Goal: Task Accomplishment & Management: Complete application form

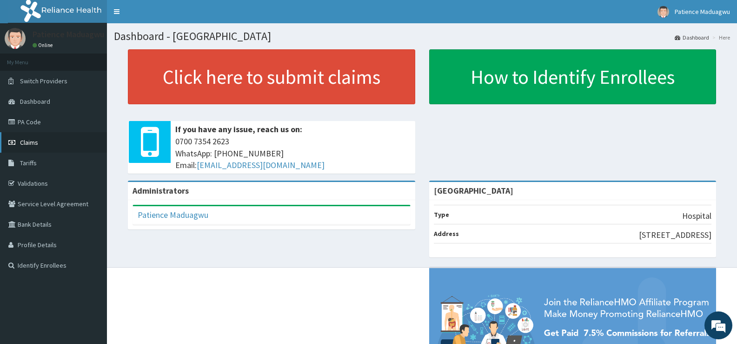
click at [43, 142] on link "Claims" at bounding box center [53, 142] width 107 height 20
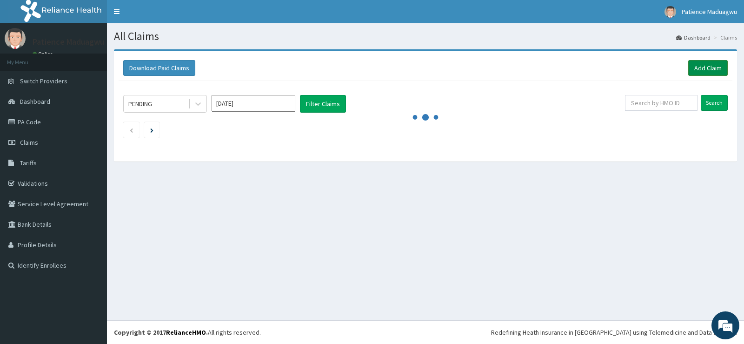
click at [695, 64] on link "Add Claim" at bounding box center [708, 68] width 40 height 16
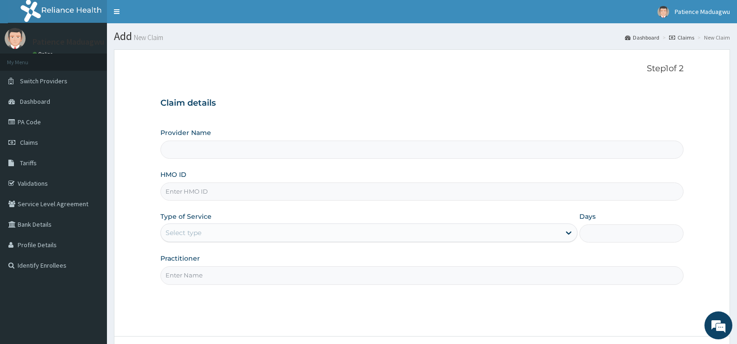
click at [180, 186] on input "HMO ID" at bounding box center [421, 191] width 523 height 18
type input "Faleti Medical Centre"
paste input "GSV/11101/A"
type input "GSV/11101/A"
click at [197, 233] on div "Select type" at bounding box center [184, 232] width 36 height 9
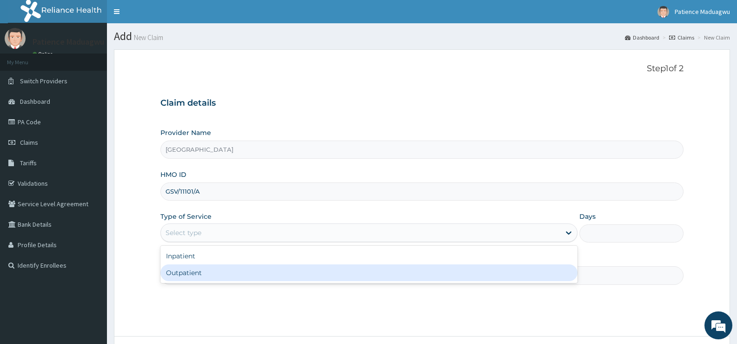
drag, startPoint x: 191, startPoint y: 273, endPoint x: 191, endPoint y: 279, distance: 7.0
click at [191, 273] on div "Outpatient" at bounding box center [368, 272] width 417 height 17
type input "1"
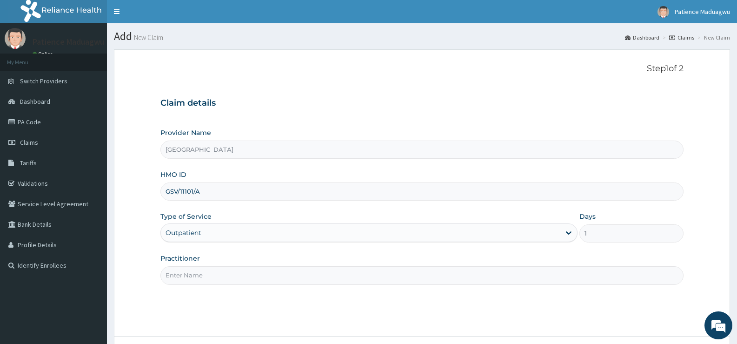
drag, startPoint x: 230, startPoint y: 276, endPoint x: 240, endPoint y: 284, distance: 12.6
click at [230, 276] on input "Practitioner" at bounding box center [421, 275] width 523 height 18
type input "DR KELECHI"
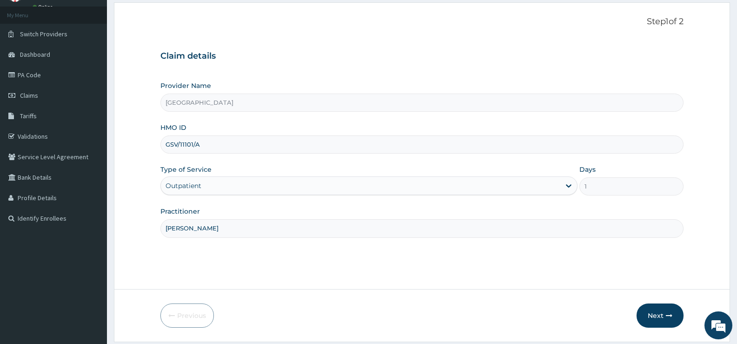
scroll to position [76, 0]
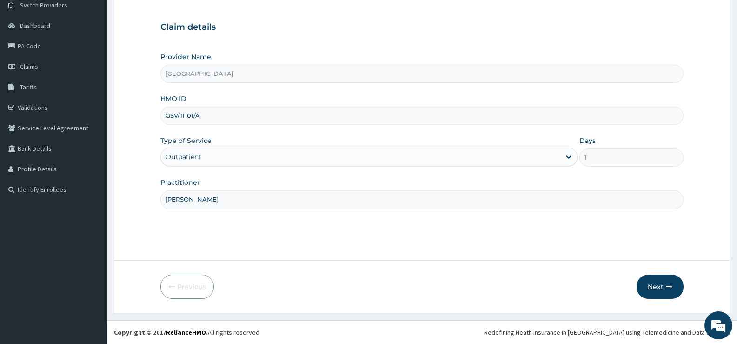
click at [658, 292] on button "Next" at bounding box center [660, 286] width 47 height 24
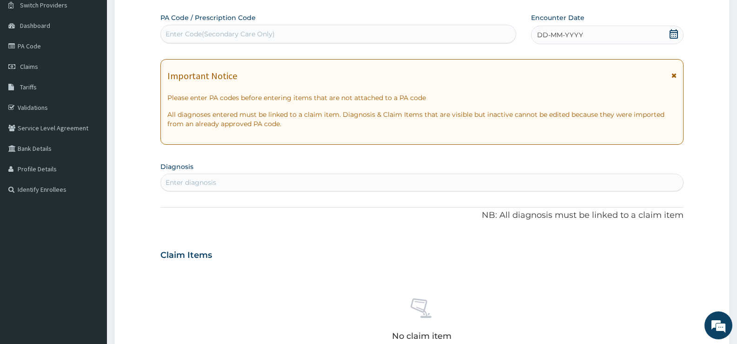
scroll to position [0, 0]
click at [675, 34] on icon at bounding box center [673, 33] width 9 height 9
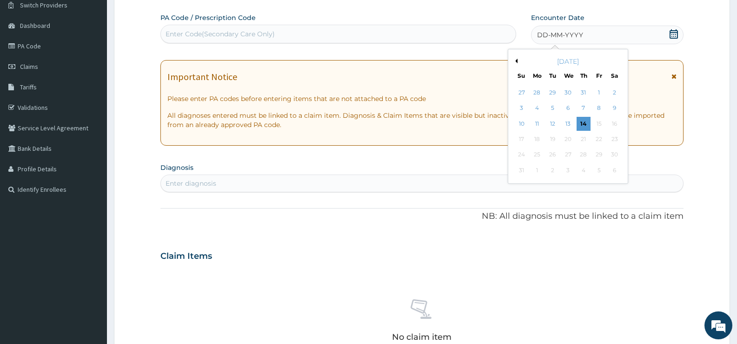
click at [516, 61] on button "Previous Month" at bounding box center [515, 61] width 5 height 5
click at [603, 103] on div "11" at bounding box center [599, 108] width 14 height 14
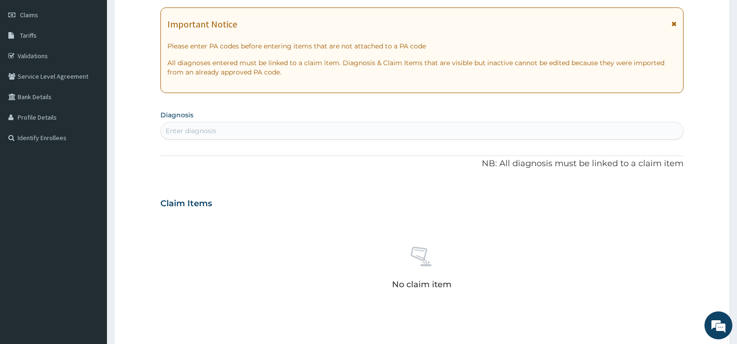
scroll to position [169, 0]
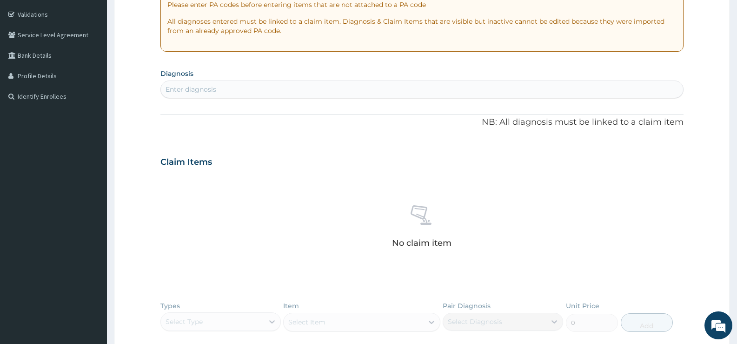
click at [207, 86] on div "Enter diagnosis" at bounding box center [191, 89] width 51 height 9
type input "malaria"
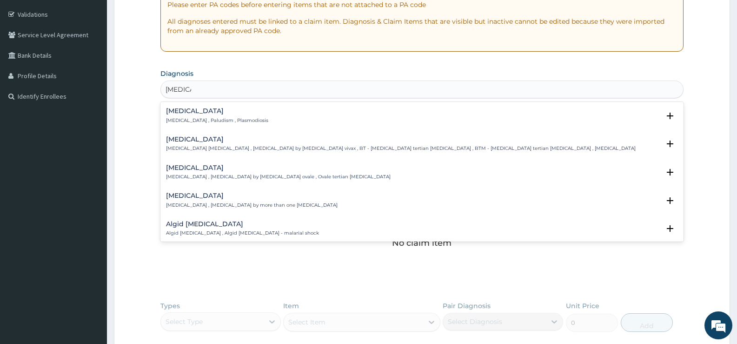
click at [199, 110] on h4 "Malaria" at bounding box center [217, 110] width 102 height 7
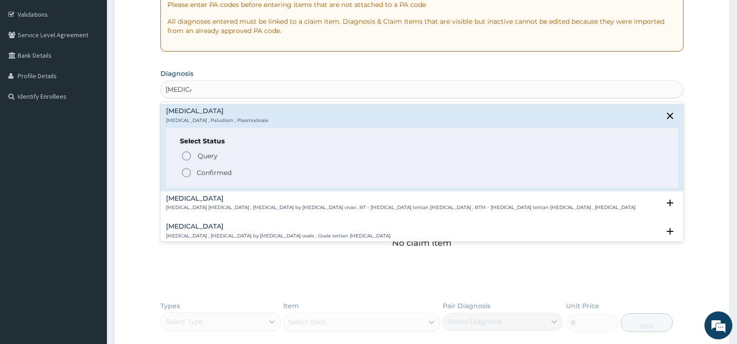
click at [199, 171] on p "Confirmed" at bounding box center [214, 172] width 35 height 9
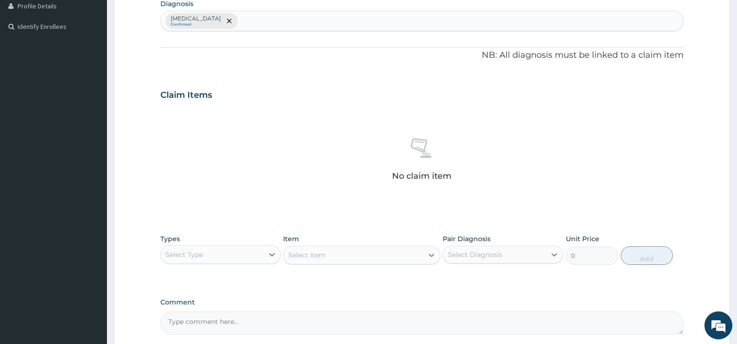
scroll to position [327, 0]
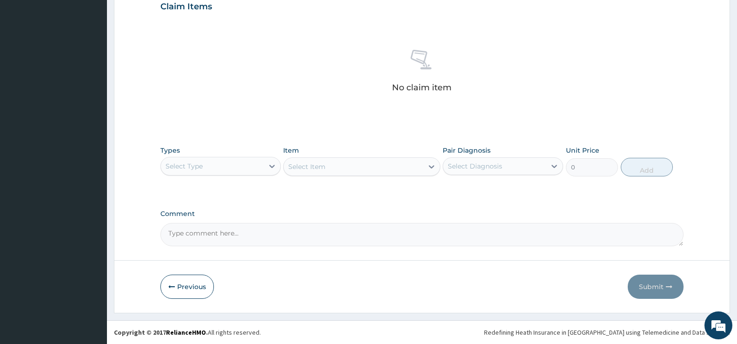
click at [196, 154] on div "Types Select Type" at bounding box center [220, 161] width 120 height 31
click at [190, 169] on div "Select Type" at bounding box center [184, 165] width 37 height 9
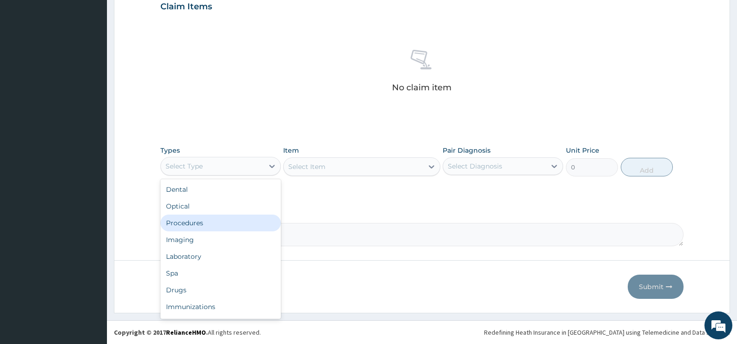
click at [189, 222] on div "Procedures" at bounding box center [220, 222] width 120 height 17
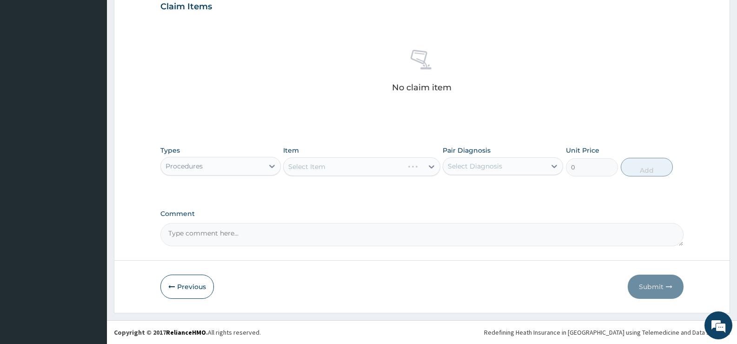
click at [325, 165] on div "Select Item" at bounding box center [361, 166] width 157 height 19
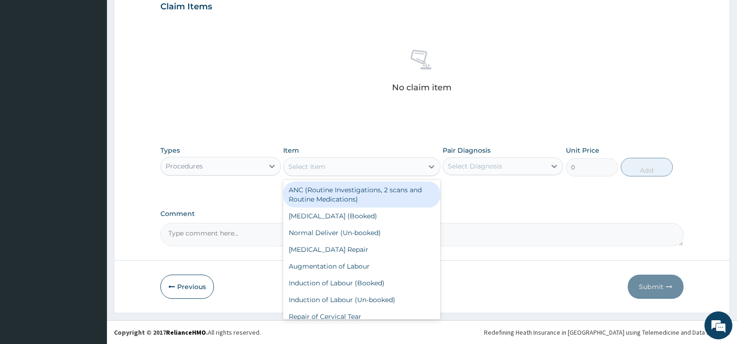
click at [347, 168] on div "Select Item" at bounding box center [353, 166] width 139 height 15
type input "gp"
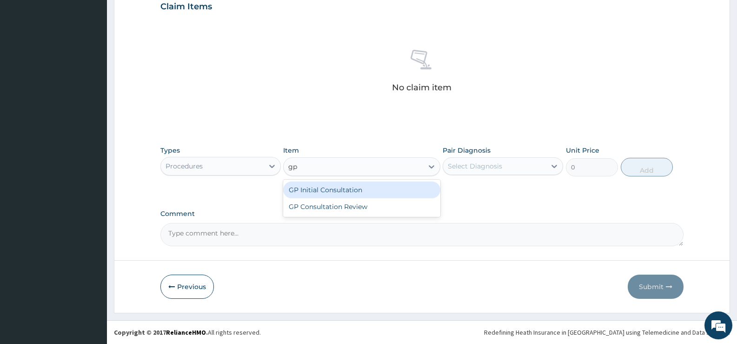
click at [339, 185] on div "GP Initial Consultation" at bounding box center [361, 189] width 157 height 17
type input "2500"
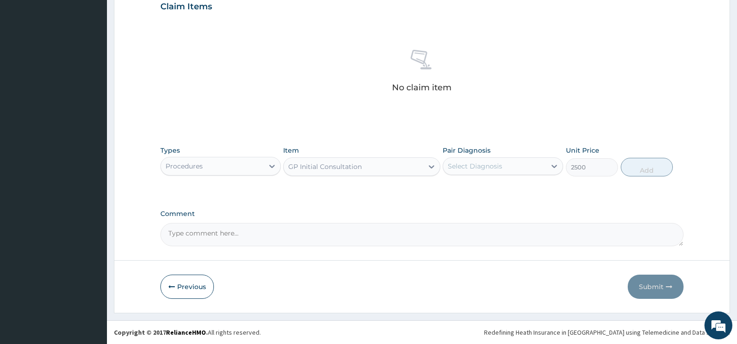
click at [485, 171] on div "Select Diagnosis" at bounding box center [494, 166] width 103 height 15
click at [473, 192] on label "Malaria" at bounding box center [487, 188] width 58 height 9
checkbox input "true"
click at [645, 171] on button "Add" at bounding box center [647, 167] width 52 height 19
type input "0"
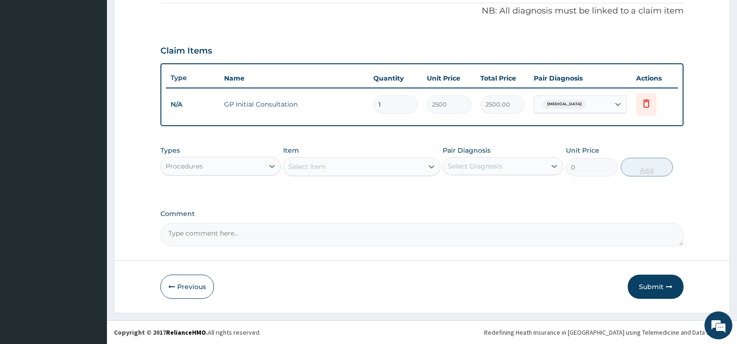
scroll to position [283, 0]
click at [253, 164] on div "Procedures" at bounding box center [212, 166] width 103 height 15
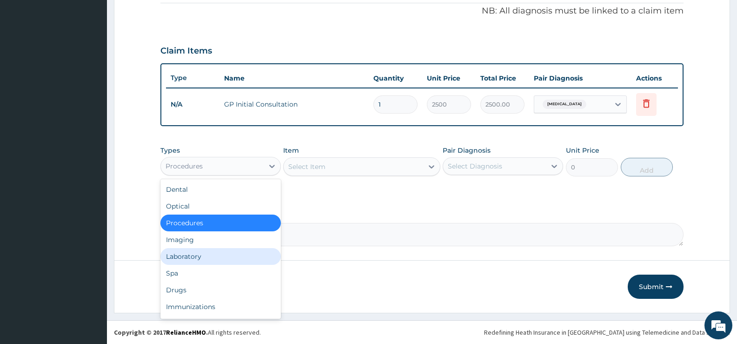
click at [206, 256] on div "Laboratory" at bounding box center [220, 256] width 120 height 17
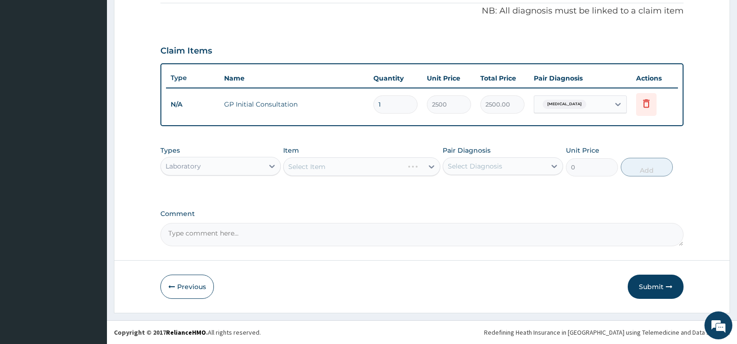
click at [330, 167] on div "Select Item" at bounding box center [361, 166] width 157 height 19
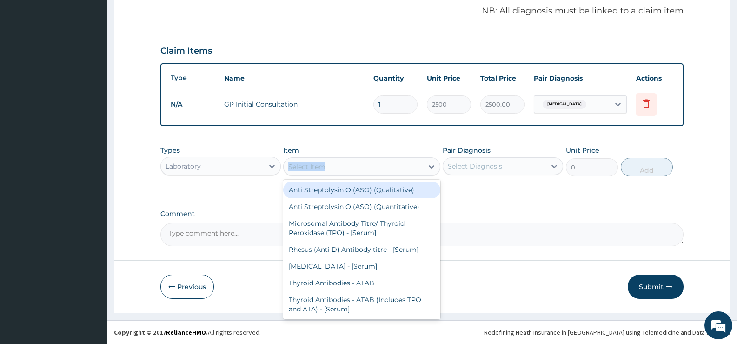
click at [330, 167] on div "Select Item" at bounding box center [353, 166] width 139 height 15
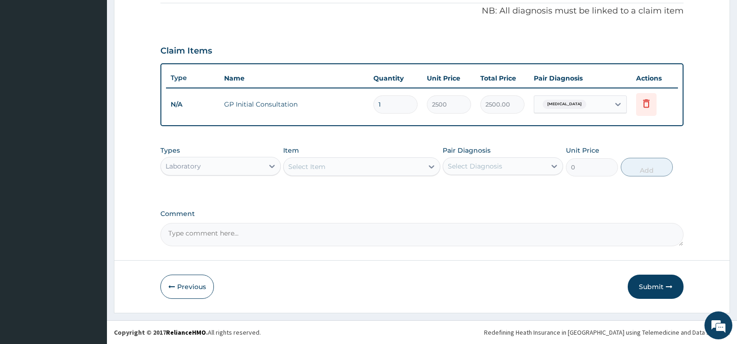
click at [366, 168] on div "Select Item" at bounding box center [353, 166] width 139 height 15
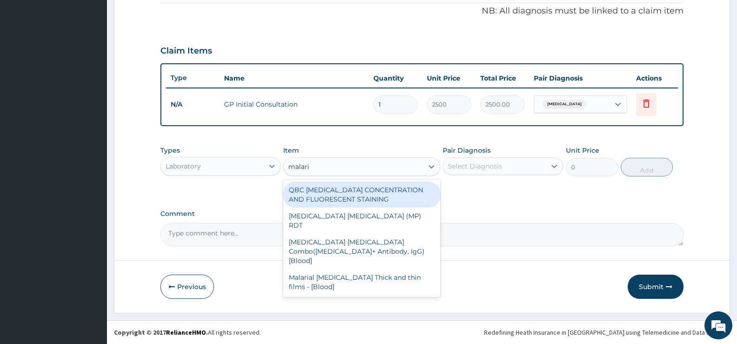
type input "malaria"
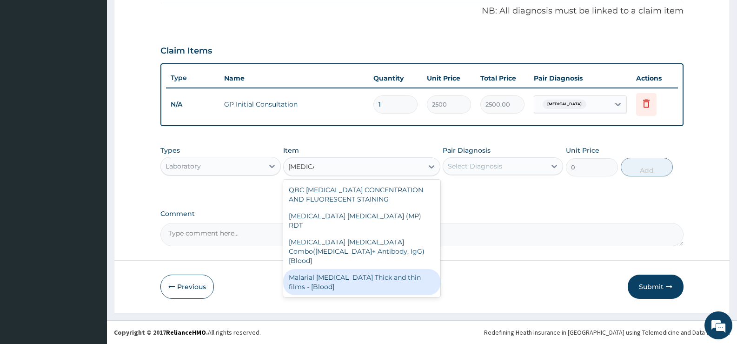
click at [375, 269] on div "Malarial Parasite Thick and thin films - [Blood]" at bounding box center [361, 282] width 157 height 26
type input "1650"
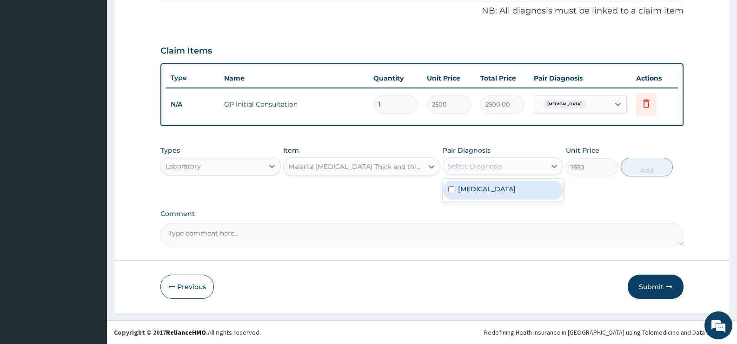
click at [465, 163] on div "Select Diagnosis" at bounding box center [475, 165] width 54 height 9
click at [465, 198] on div "Malaria" at bounding box center [503, 189] width 120 height 19
checkbox input "true"
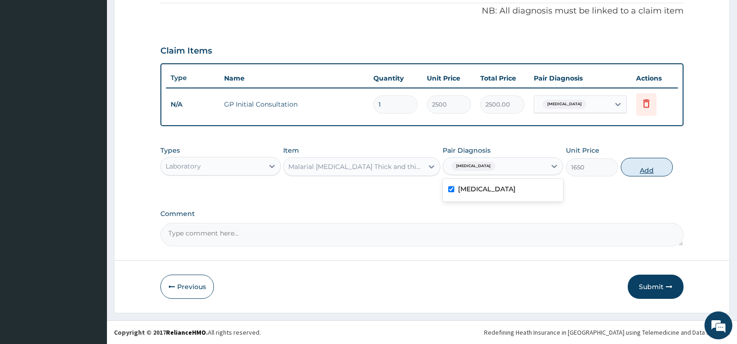
click at [653, 174] on button "Add" at bounding box center [647, 167] width 52 height 19
type input "0"
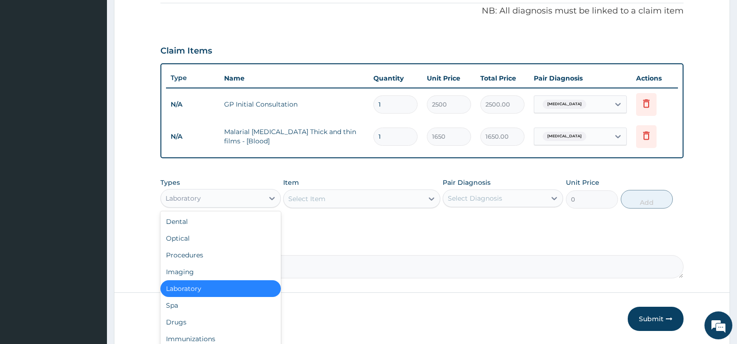
drag, startPoint x: 236, startPoint y: 196, endPoint x: 185, endPoint y: 273, distance: 92.2
click at [217, 207] on div "option Laboratory, selected. option Laboratory selected, 5 of 10. 10 results av…" at bounding box center [220, 198] width 120 height 19
click at [178, 328] on div "Drugs" at bounding box center [220, 321] width 120 height 17
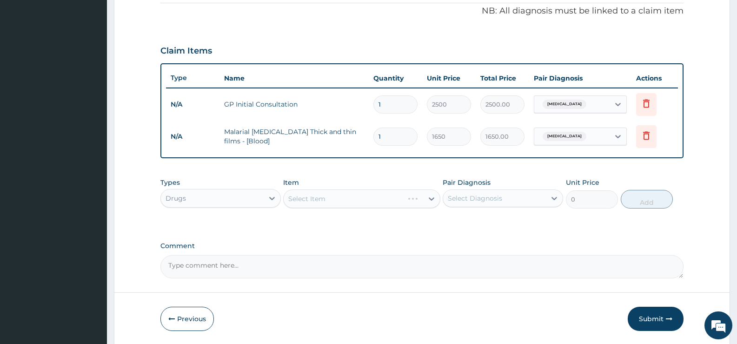
click at [325, 195] on div "Select Item" at bounding box center [361, 198] width 157 height 19
click at [346, 195] on div "Select Item" at bounding box center [361, 198] width 157 height 19
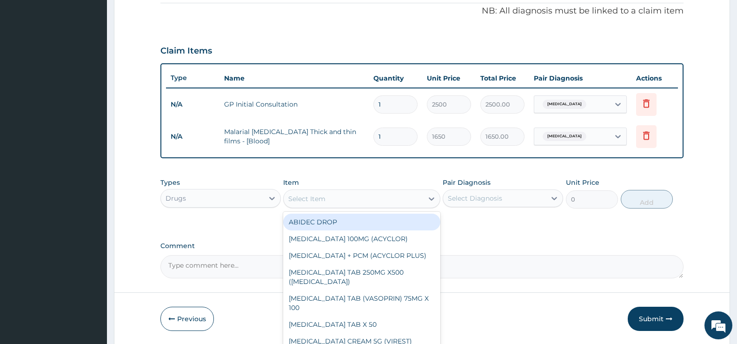
click at [346, 195] on div "Select Item" at bounding box center [353, 198] width 139 height 15
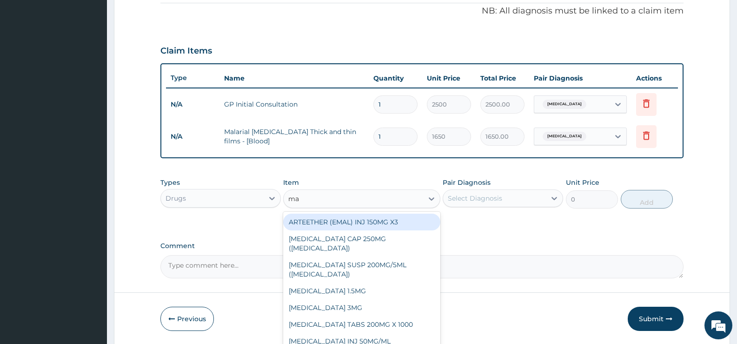
type input "m"
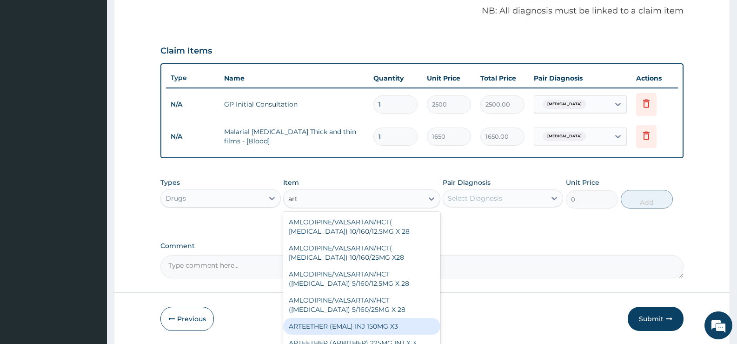
type input "arte"
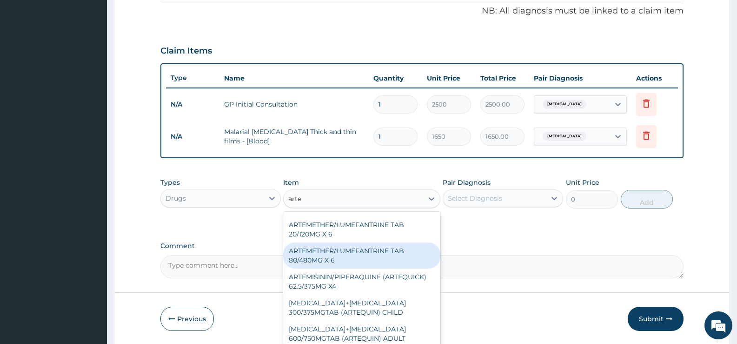
scroll to position [186, 0]
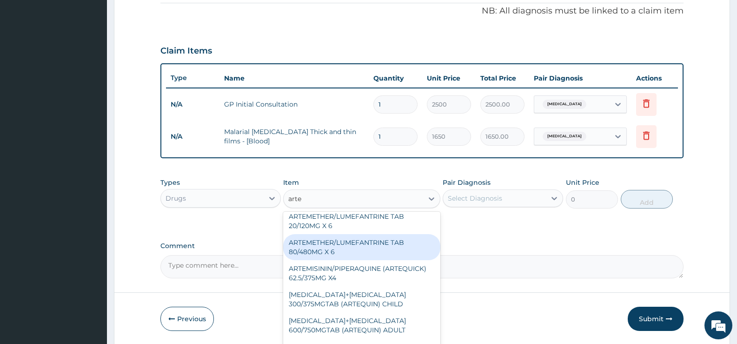
click at [358, 252] on div "ARTEMETHER/LUMEFANTRINE TAB 80/480MG X 6" at bounding box center [361, 247] width 157 height 26
type input "700"
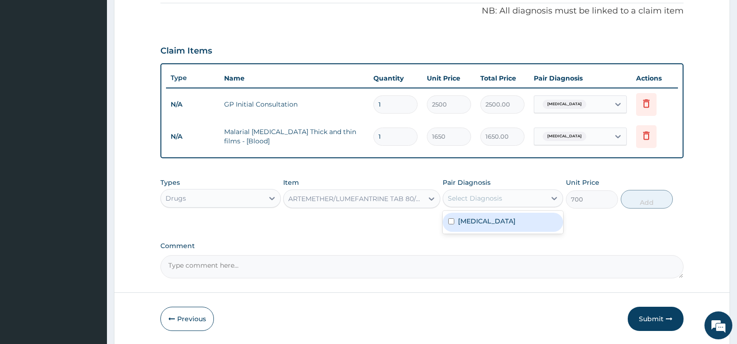
click at [478, 197] on div "Select Diagnosis" at bounding box center [475, 197] width 54 height 9
click at [464, 217] on label "Malaria" at bounding box center [487, 220] width 58 height 9
checkbox input "true"
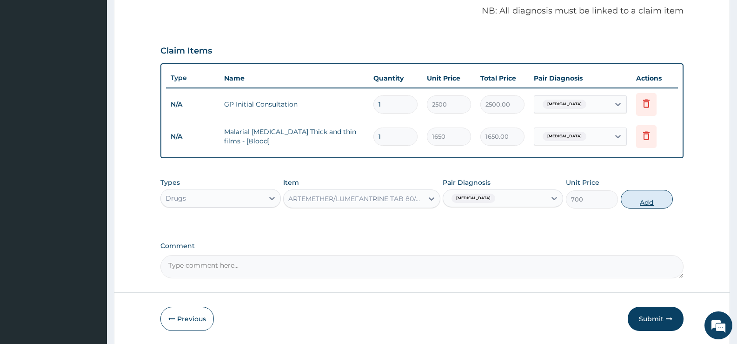
click at [651, 193] on button "Add" at bounding box center [647, 199] width 52 height 19
type input "0"
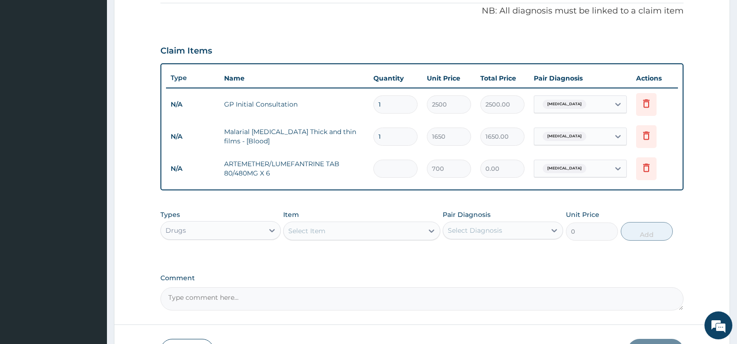
type input "0.00"
type input "6"
type input "4200.00"
type input "6"
click at [319, 235] on div "Select Item" at bounding box center [306, 230] width 37 height 9
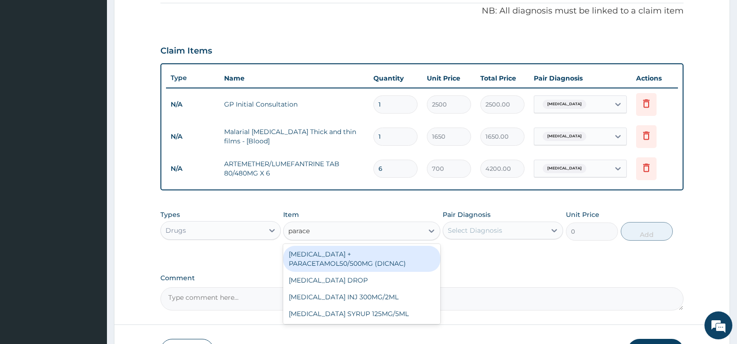
type input "paracet"
click at [341, 252] on div "DICLOFENAC + PARACETAMOL50/500MG (DICNAC)" at bounding box center [361, 259] width 157 height 26
type input "40"
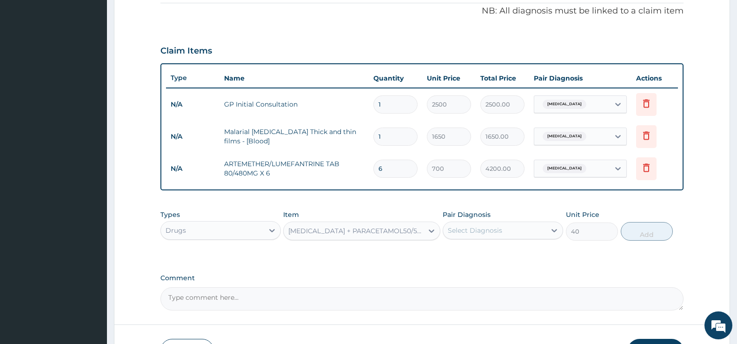
click at [498, 225] on div "Select Diagnosis" at bounding box center [494, 230] width 103 height 15
click at [490, 253] on div "Malaria" at bounding box center [503, 254] width 120 height 19
checkbox input "true"
click at [648, 231] on button "Add" at bounding box center [647, 231] width 52 height 19
type input "0"
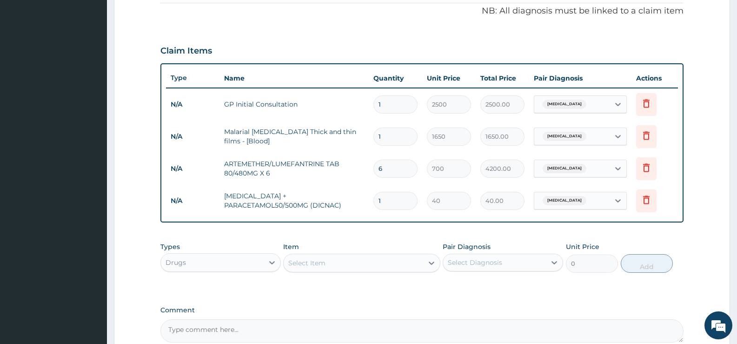
click at [396, 199] on input "1" at bounding box center [395, 201] width 44 height 18
type input "18"
type input "720.00"
type input "18"
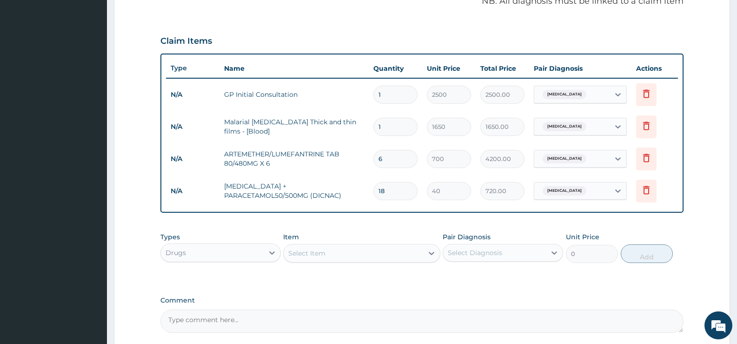
scroll to position [379, 0]
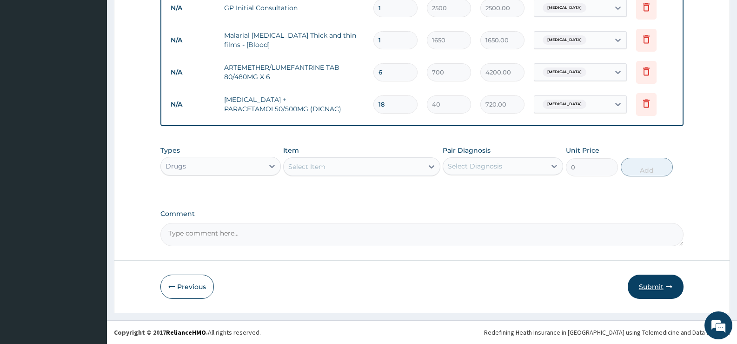
click at [654, 287] on button "Submit" at bounding box center [656, 286] width 56 height 24
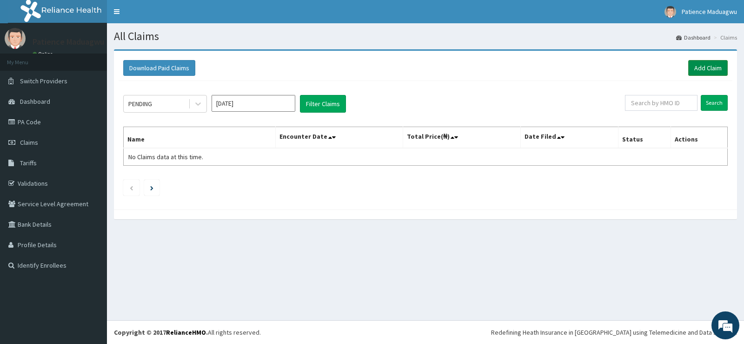
click at [693, 62] on link "Add Claim" at bounding box center [708, 68] width 40 height 16
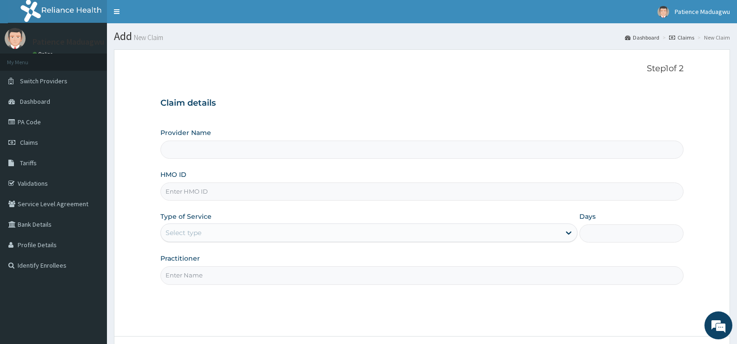
type input "Faleti Medical Centre"
click at [214, 187] on input "HMO ID" at bounding box center [421, 191] width 523 height 18
paste input "LTR/10212/A"
type input "LTR/10212/A"
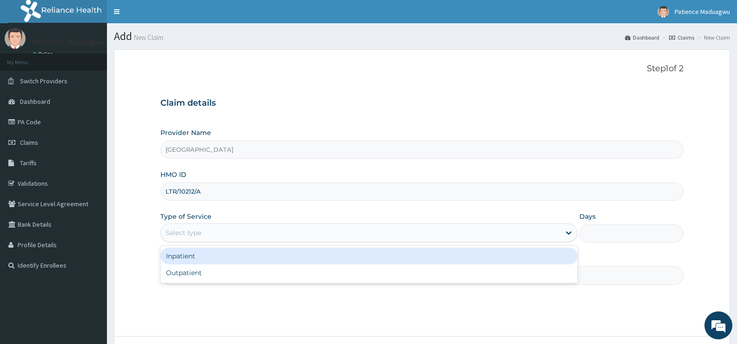
click at [217, 226] on div "Select type" at bounding box center [360, 232] width 399 height 15
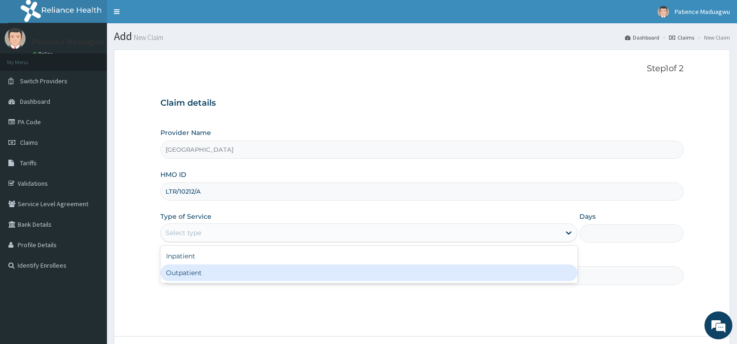
click at [183, 279] on div "Outpatient" at bounding box center [368, 272] width 417 height 17
type input "1"
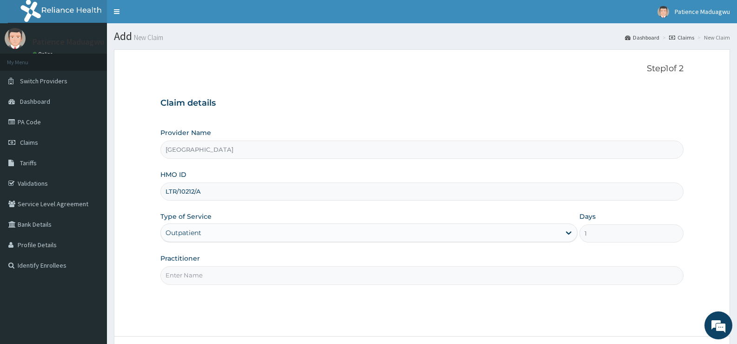
click at [204, 275] on input "Practitioner" at bounding box center [421, 275] width 523 height 18
type input "DR KELECHI"
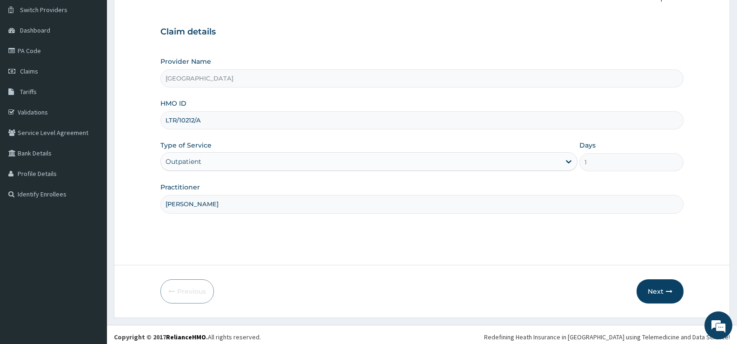
scroll to position [76, 0]
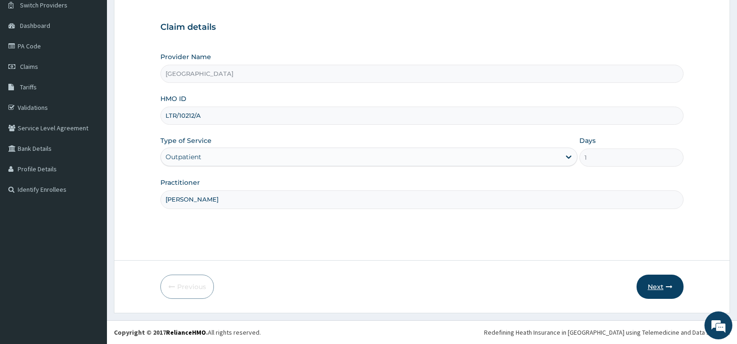
click at [671, 283] on icon "button" at bounding box center [669, 286] width 7 height 7
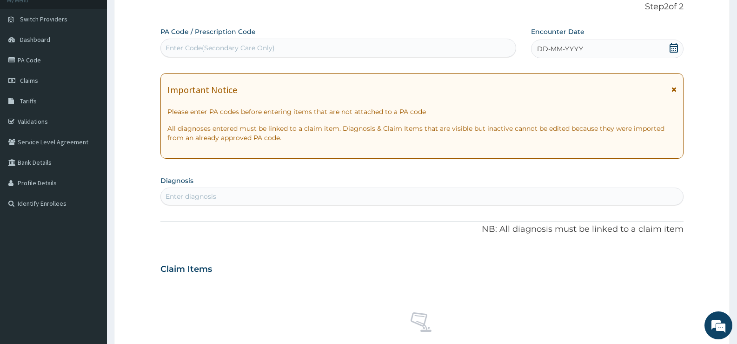
scroll to position [0, 0]
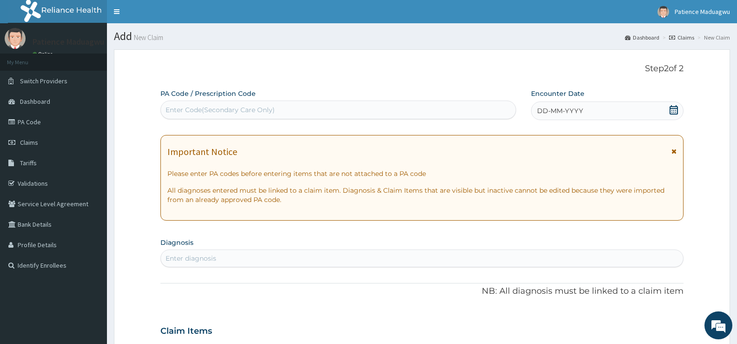
click at [202, 105] on div "Enter Code(Secondary Care Only)" at bounding box center [220, 109] width 109 height 9
click at [679, 107] on div "DD-MM-YYYY" at bounding box center [607, 110] width 153 height 19
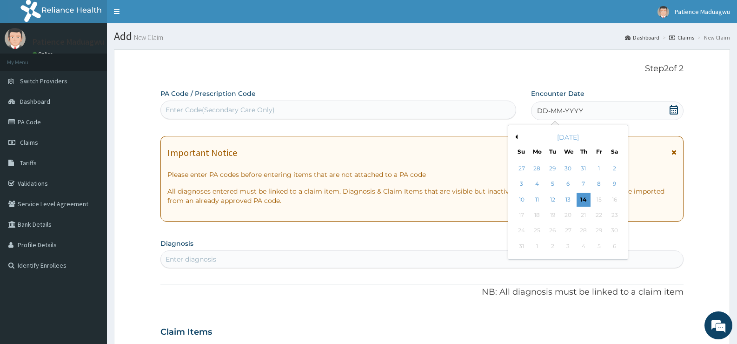
click at [515, 137] on button "Previous Month" at bounding box center [515, 136] width 5 height 5
click at [586, 165] on div "3" at bounding box center [584, 168] width 14 height 14
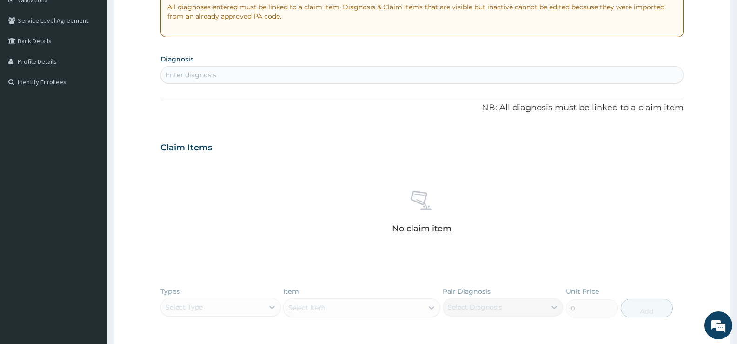
scroll to position [186, 0]
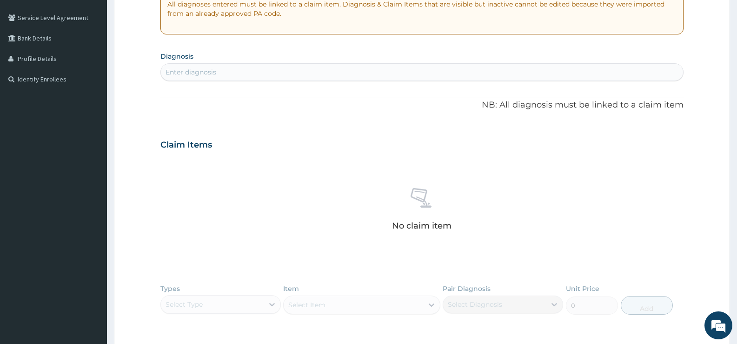
click at [323, 66] on div "Enter diagnosis" at bounding box center [422, 72] width 522 height 15
type input "hernia"
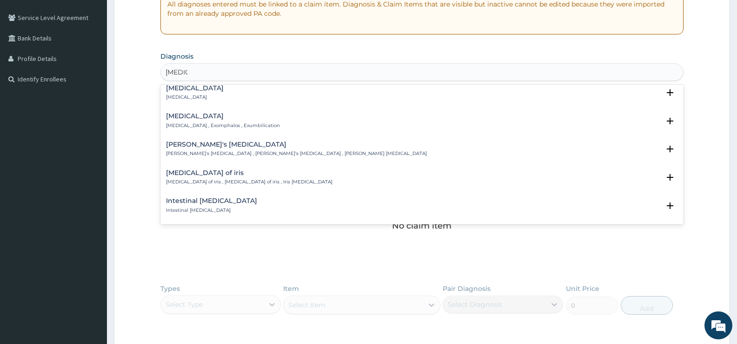
scroll to position [605, 0]
click at [243, 118] on h4 "[MEDICAL_DATA]" at bounding box center [223, 116] width 114 height 7
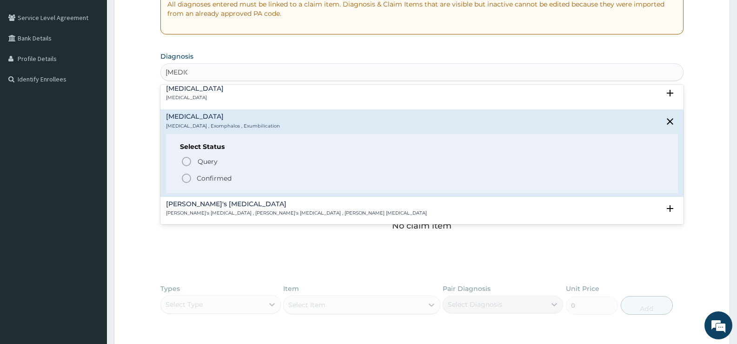
click at [193, 176] on span "Confirmed" at bounding box center [422, 178] width 483 height 11
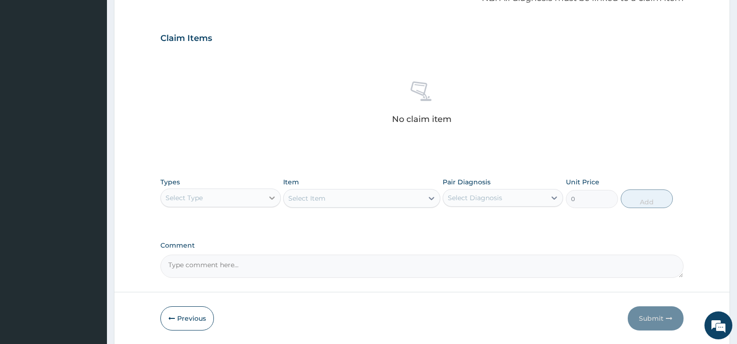
scroll to position [326, 0]
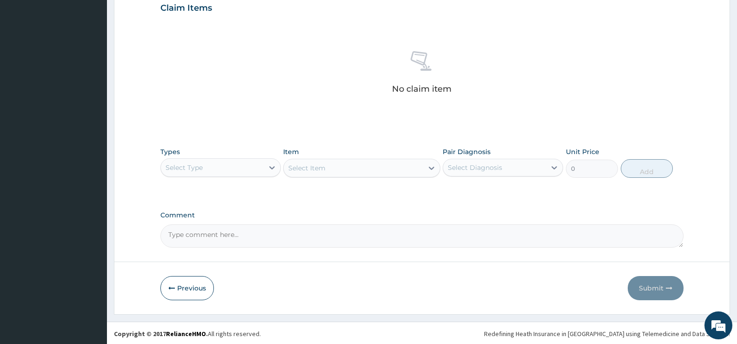
click at [236, 168] on div "Select Type" at bounding box center [212, 167] width 103 height 15
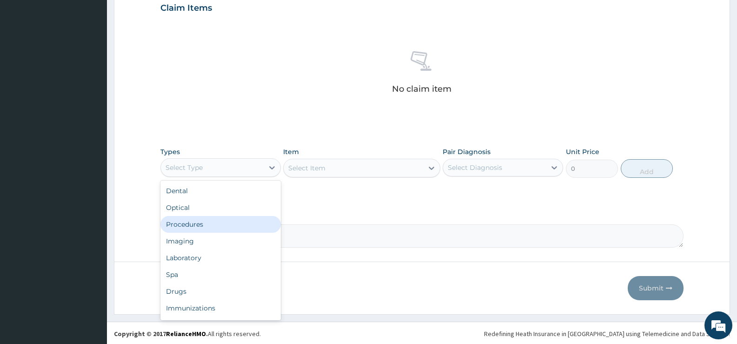
click at [211, 223] on div "Procedures" at bounding box center [220, 224] width 120 height 17
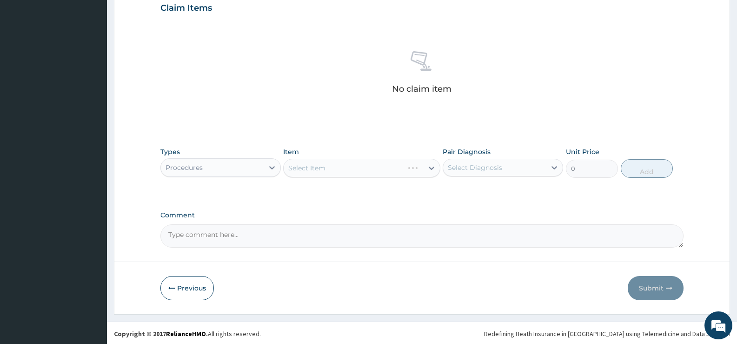
click at [346, 163] on div "Select Item" at bounding box center [361, 168] width 157 height 19
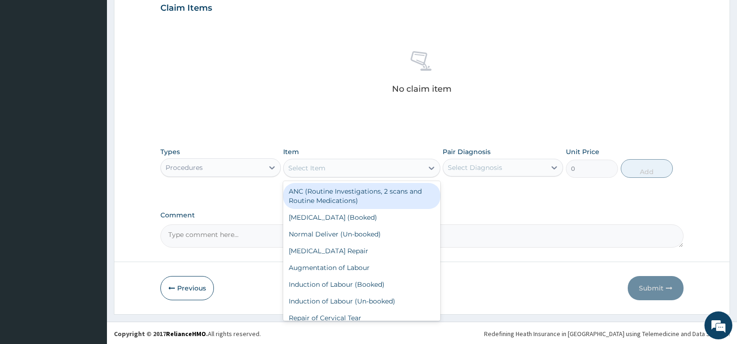
click at [346, 163] on div "Select Item" at bounding box center [353, 167] width 139 height 15
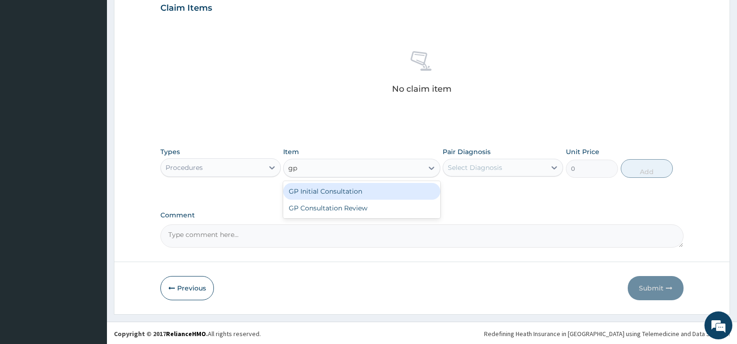
type input "gp"
click at [336, 190] on div "GP Initial Consultation" at bounding box center [361, 191] width 157 height 17
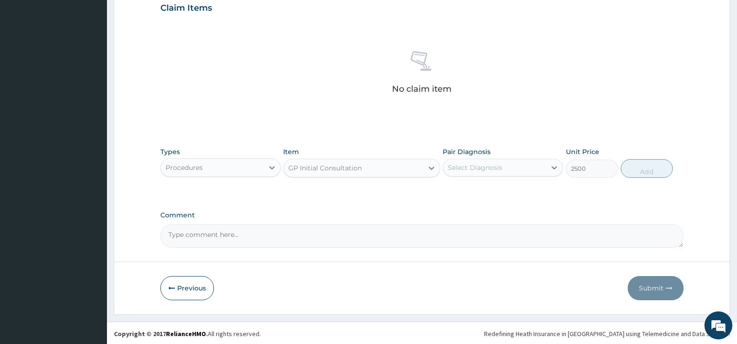
type input "2500"
click at [457, 169] on div "Select Diagnosis" at bounding box center [475, 167] width 54 height 9
click at [447, 194] on div "[MEDICAL_DATA]" at bounding box center [503, 191] width 120 height 19
checkbox input "true"
click at [650, 173] on button "Add" at bounding box center [647, 168] width 52 height 19
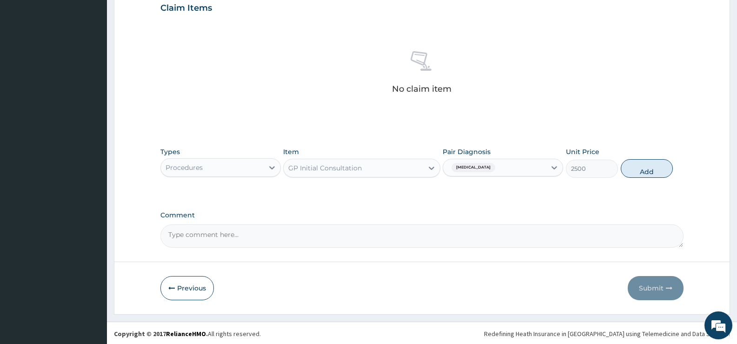
type input "0"
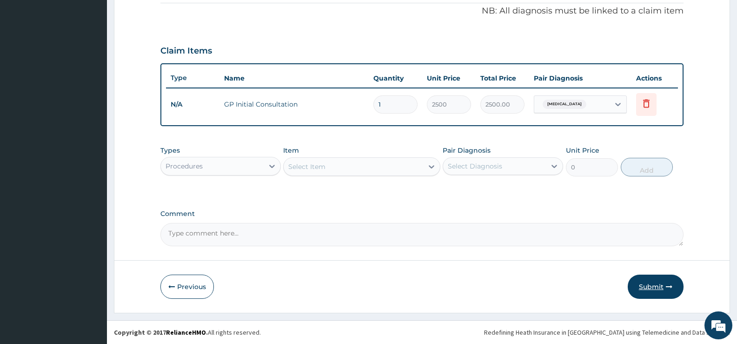
click at [665, 294] on button "Submit" at bounding box center [656, 286] width 56 height 24
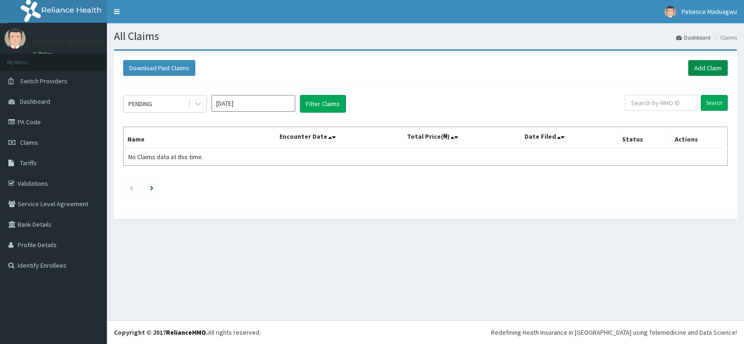
click at [717, 67] on link "Add Claim" at bounding box center [708, 68] width 40 height 16
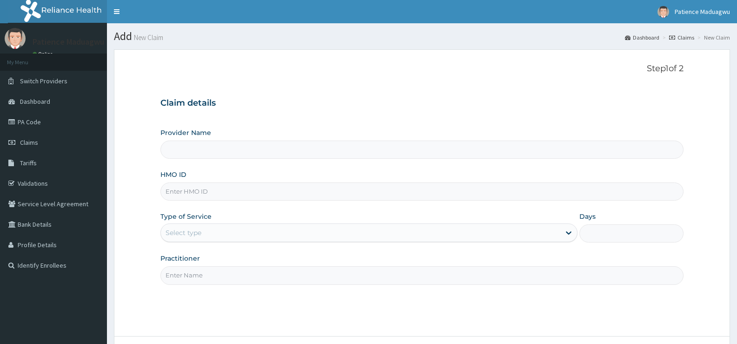
click at [198, 190] on input "HMO ID" at bounding box center [421, 191] width 523 height 18
paste input "LTR/10212/A"
type input "LTR/10212/A"
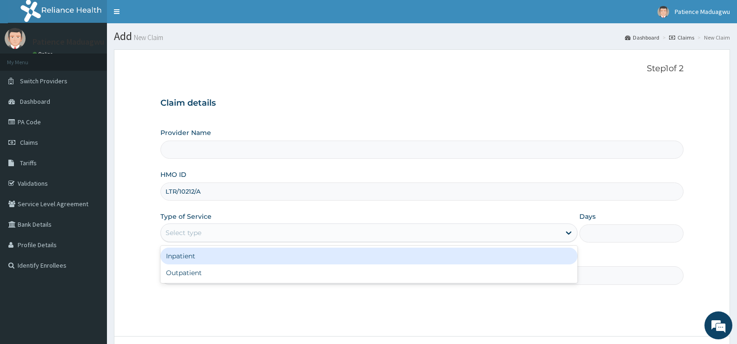
click at [227, 233] on div "Select type" at bounding box center [360, 232] width 399 height 15
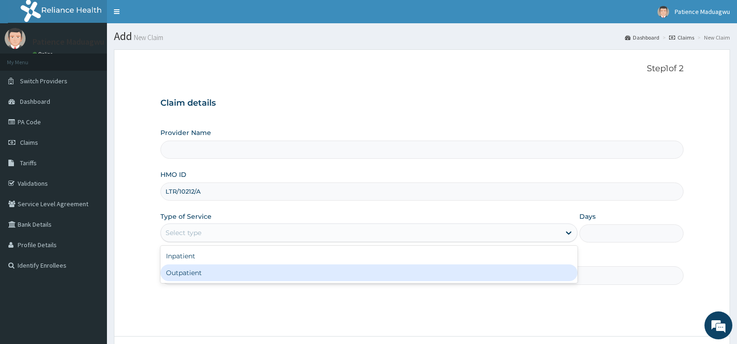
click at [195, 274] on div "Outpatient" at bounding box center [368, 272] width 417 height 17
type input "1"
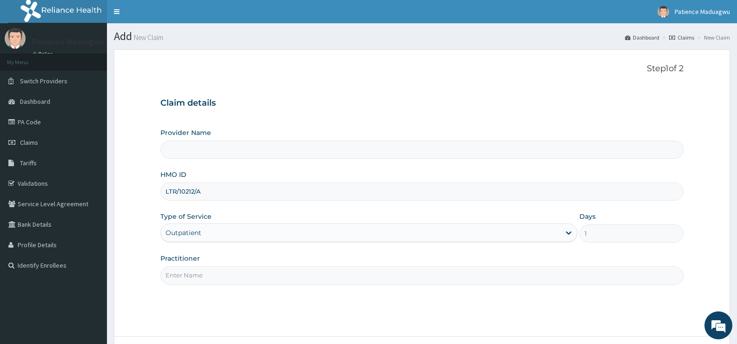
drag, startPoint x: 249, startPoint y: 276, endPoint x: 241, endPoint y: 282, distance: 10.0
click at [249, 276] on input "Practitioner" at bounding box center [421, 275] width 523 height 18
type input "DR FALETI"
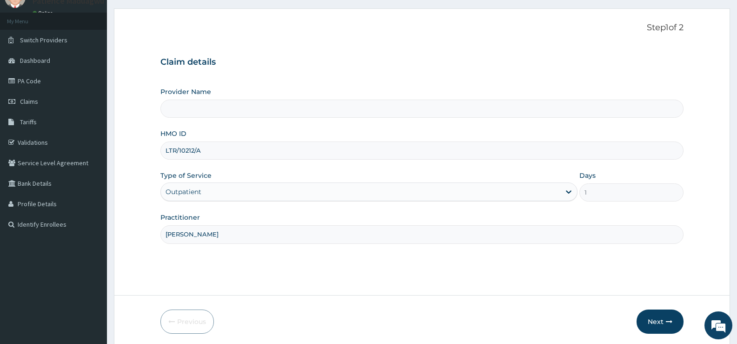
scroll to position [76, 0]
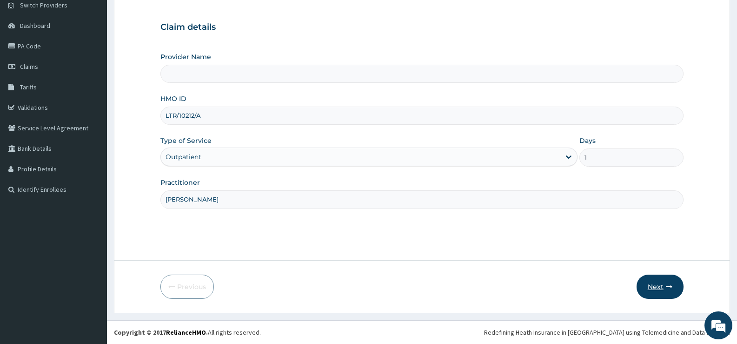
click at [663, 280] on button "Next" at bounding box center [660, 286] width 47 height 24
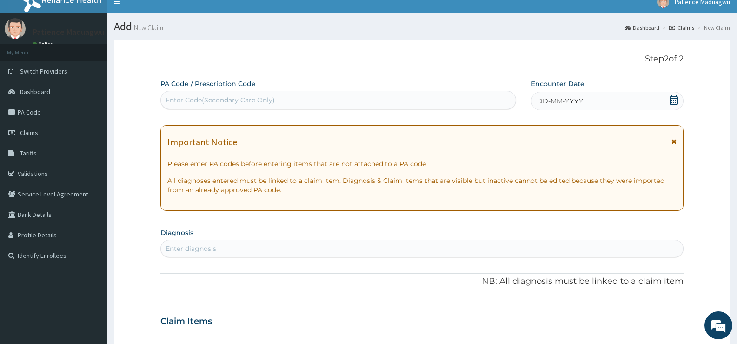
scroll to position [0, 0]
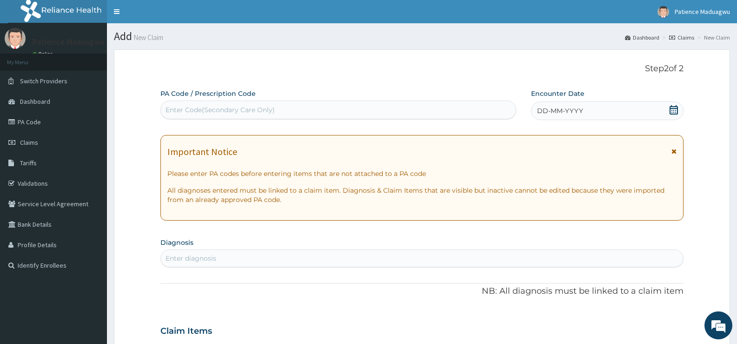
click at [294, 111] on div "Enter Code(Secondary Care Only)" at bounding box center [338, 109] width 355 height 15
paste input "PA/5DCBE7"
type input "PA/5DCBE7"
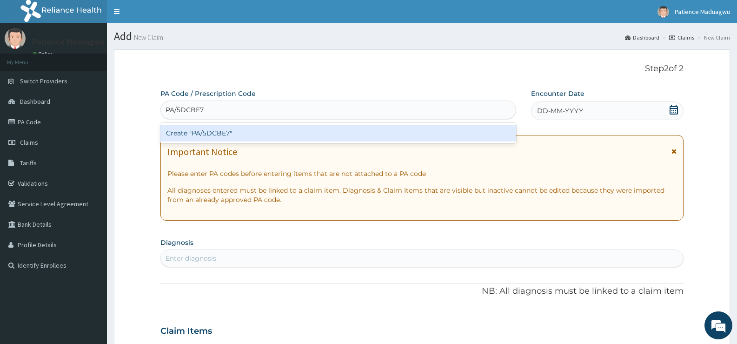
click at [289, 135] on div "Create "PA/5DCBE7"" at bounding box center [338, 133] width 356 height 17
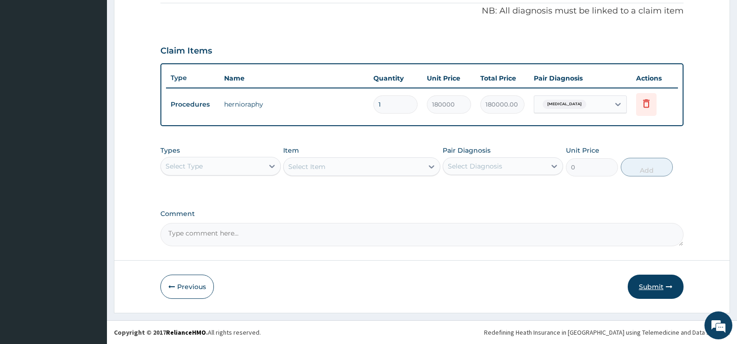
click at [647, 287] on button "Submit" at bounding box center [656, 286] width 56 height 24
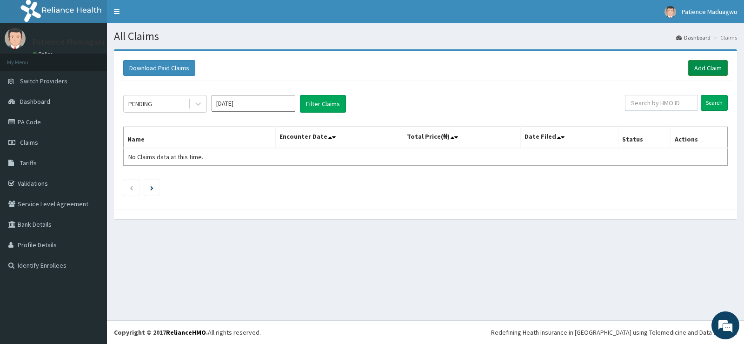
click at [697, 70] on link "Add Claim" at bounding box center [708, 68] width 40 height 16
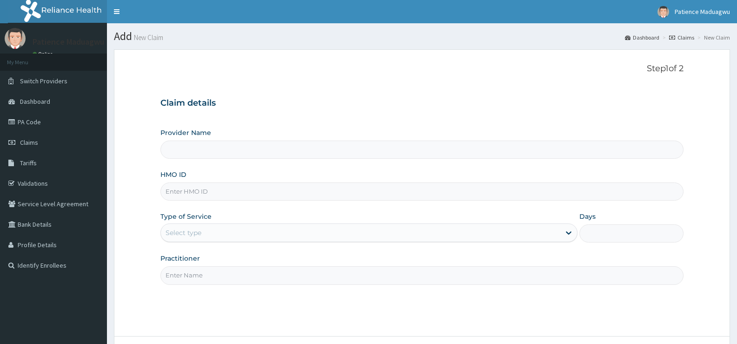
click at [193, 193] on input "HMO ID" at bounding box center [421, 191] width 523 height 18
paste input "LTR/10212/A"
type input "LTR/10212/A"
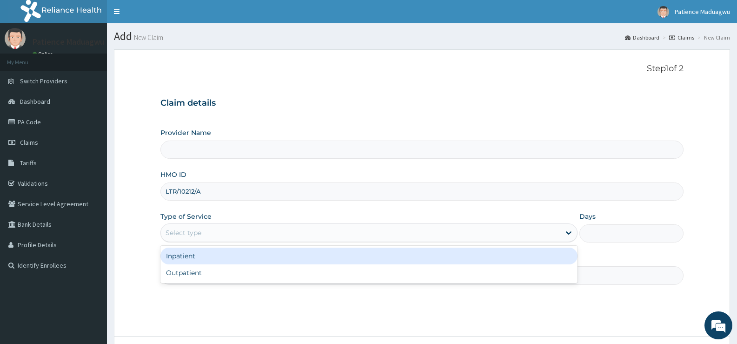
click at [189, 228] on div "Select type" at bounding box center [184, 232] width 36 height 9
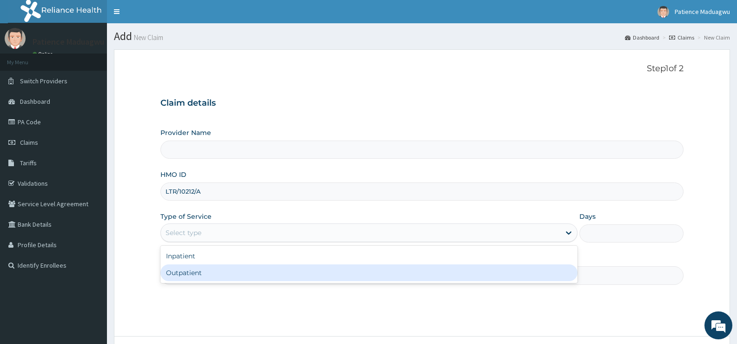
click at [179, 269] on div "Outpatient" at bounding box center [368, 272] width 417 height 17
type input "1"
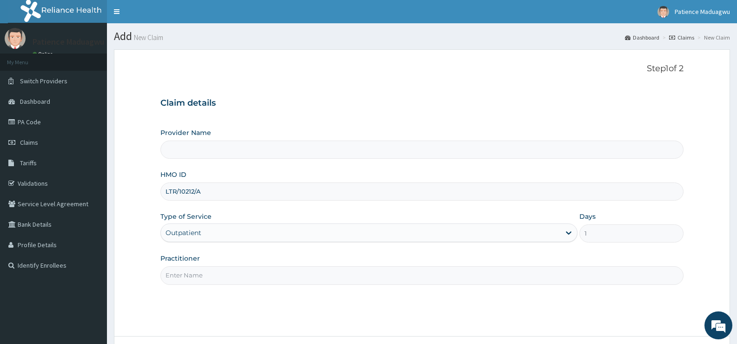
click at [228, 280] on input "Practitioner" at bounding box center [421, 275] width 523 height 18
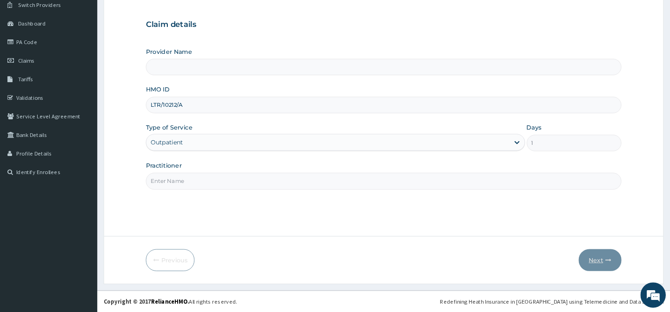
scroll to position [75, 0]
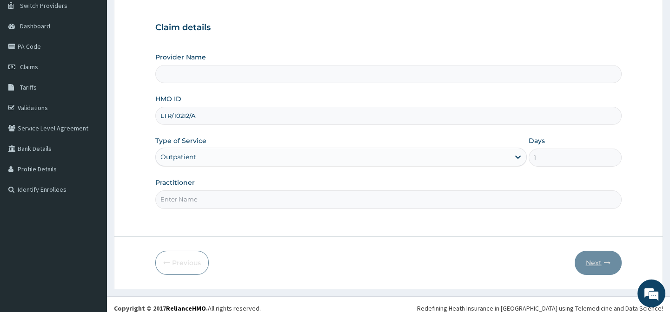
type input "[GEOGRAPHIC_DATA]"
click at [229, 159] on div "Outpatient" at bounding box center [333, 157] width 354 height 15
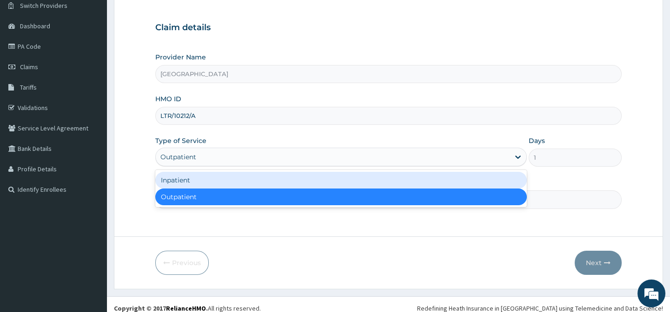
click at [213, 183] on div "Inpatient" at bounding box center [341, 180] width 372 height 17
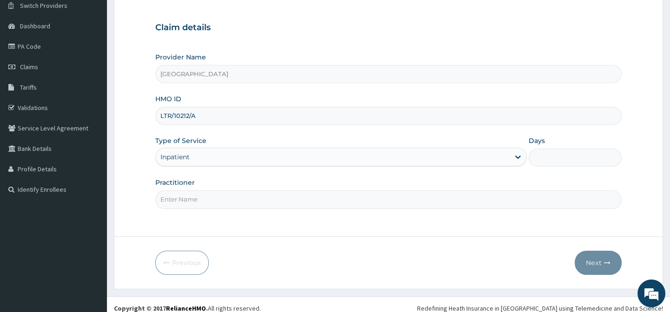
click at [549, 152] on input "Days" at bounding box center [575, 158] width 93 height 18
type input "4"
click at [194, 194] on input "Practitioner" at bounding box center [388, 200] width 466 height 18
type input "[PERSON_NAME]"
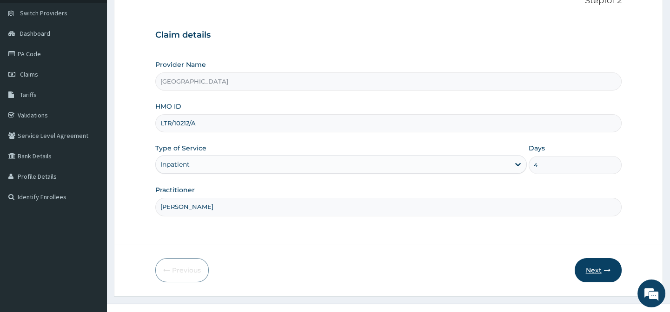
click at [595, 256] on form "Step 1 of 2 Claim details Provider Name Faleti Medical Centre HMO ID LTR/10212/…" at bounding box center [388, 139] width 549 height 316
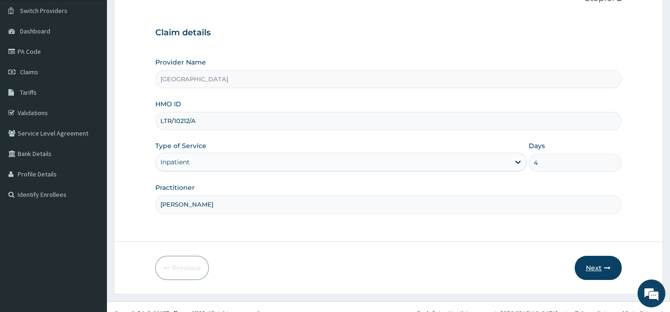
click at [589, 270] on button "Next" at bounding box center [598, 268] width 47 height 24
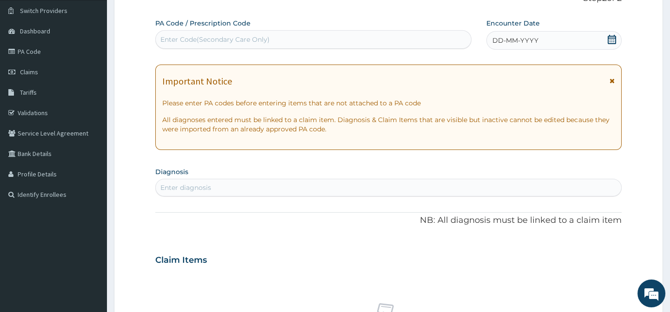
click at [335, 34] on div "Enter Code(Secondary Care Only)" at bounding box center [313, 39] width 315 height 15
paste input "PA/A01440"
type input "PA/A01440"
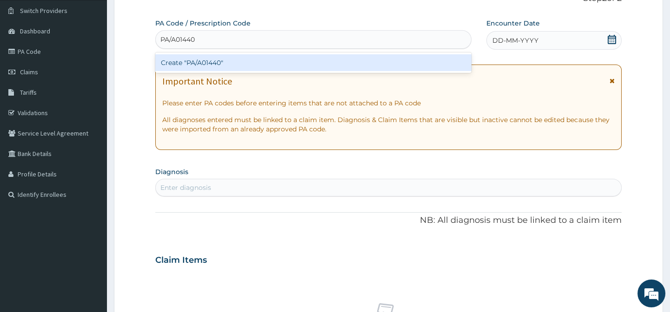
click at [308, 65] on div "Create "PA/A01440"" at bounding box center [313, 62] width 316 height 17
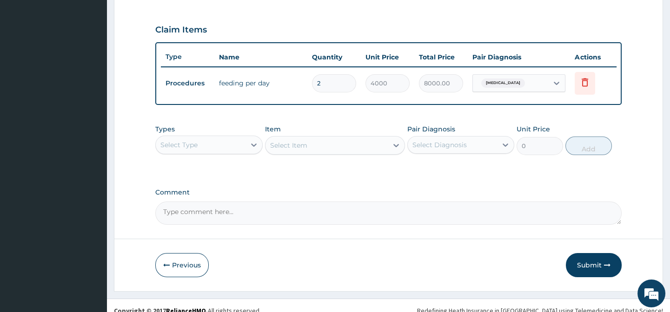
scroll to position [319, 0]
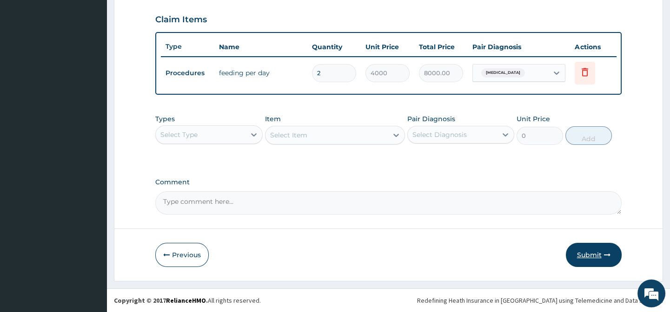
click at [591, 253] on button "Submit" at bounding box center [594, 255] width 56 height 24
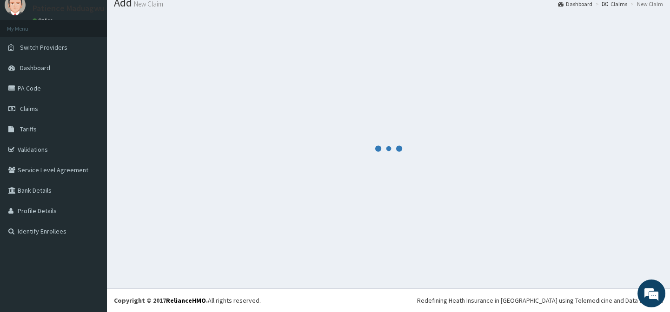
scroll to position [33, 0]
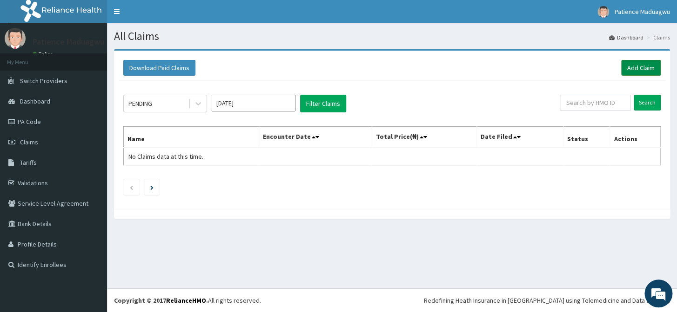
click at [657, 69] on link "Add Claim" at bounding box center [641, 68] width 40 height 16
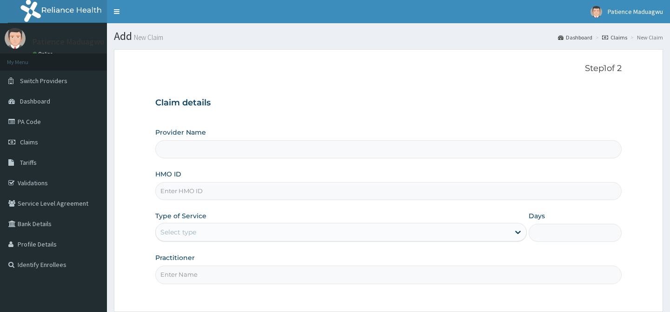
click at [189, 191] on input "HMO ID" at bounding box center [388, 191] width 466 height 18
type input "LTR/10212/A"
type input "[GEOGRAPHIC_DATA]"
type input "LTR/10212/A"
click at [198, 237] on div "Select type" at bounding box center [333, 232] width 354 height 15
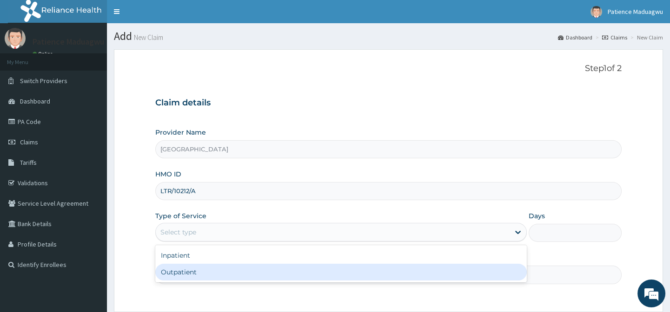
click at [198, 266] on div "Outpatient" at bounding box center [341, 272] width 372 height 17
type input "1"
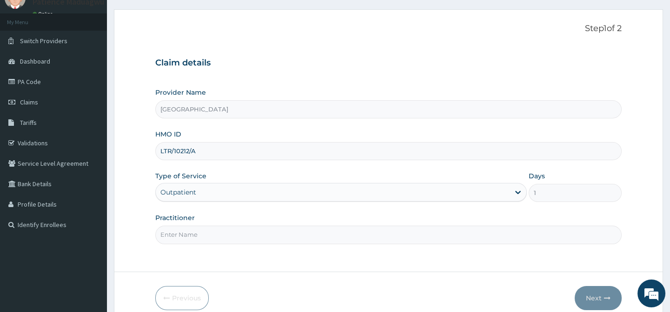
scroll to position [83, 0]
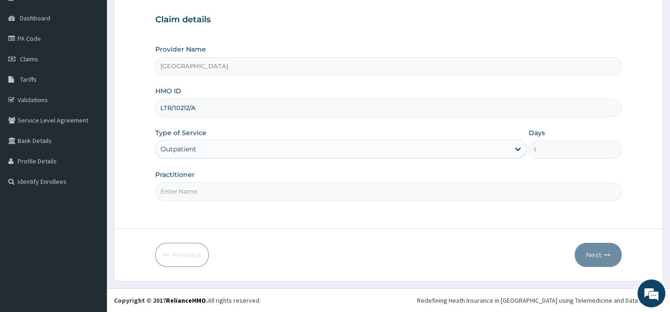
click at [217, 191] on input "Practitioner" at bounding box center [388, 192] width 466 height 18
type input "DR KELECHI"
click at [590, 254] on button "Next" at bounding box center [598, 255] width 47 height 24
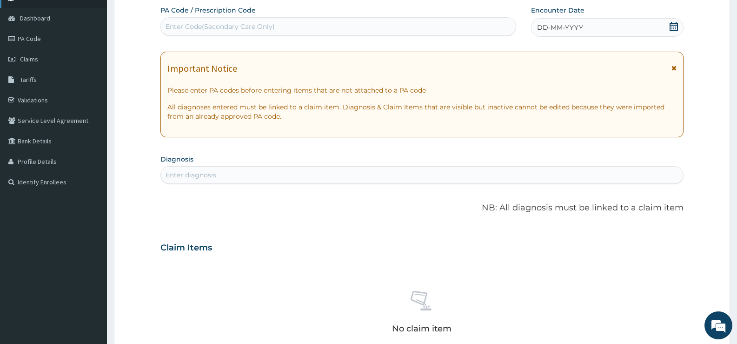
scroll to position [0, 0]
click at [210, 176] on div "Enter diagnosis" at bounding box center [191, 174] width 51 height 9
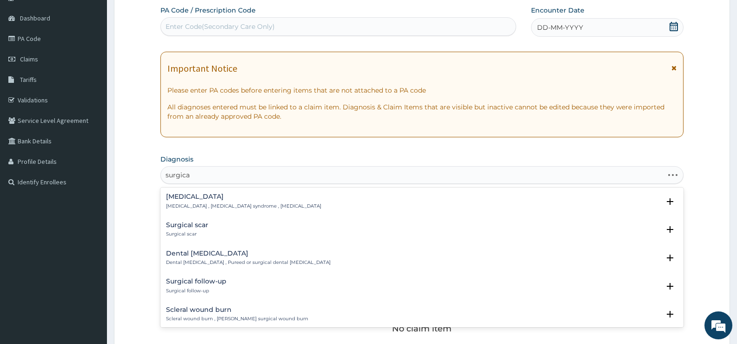
type input "surgical"
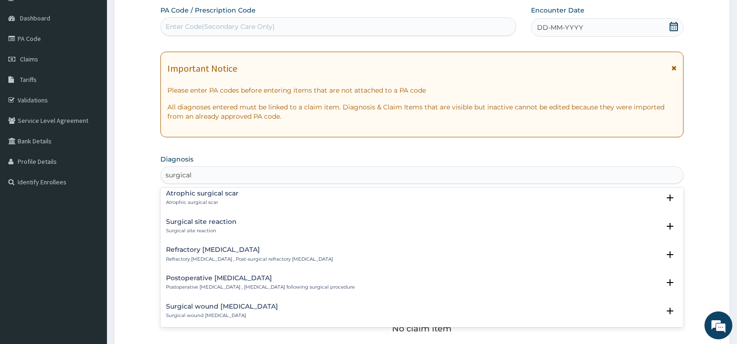
scroll to position [372, 0]
click at [217, 217] on h4 "Surgical site reaction" at bounding box center [201, 219] width 71 height 7
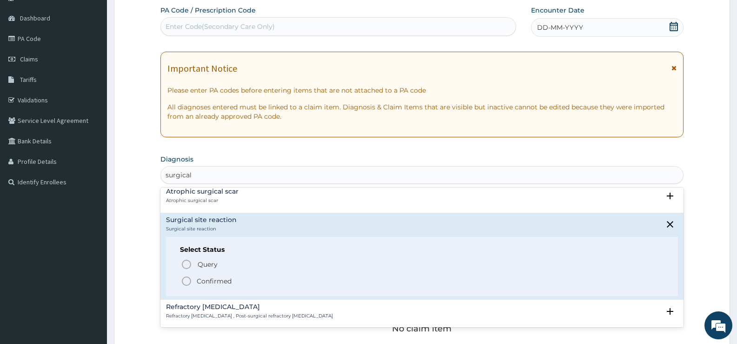
click at [208, 283] on p "Confirmed" at bounding box center [214, 280] width 35 height 9
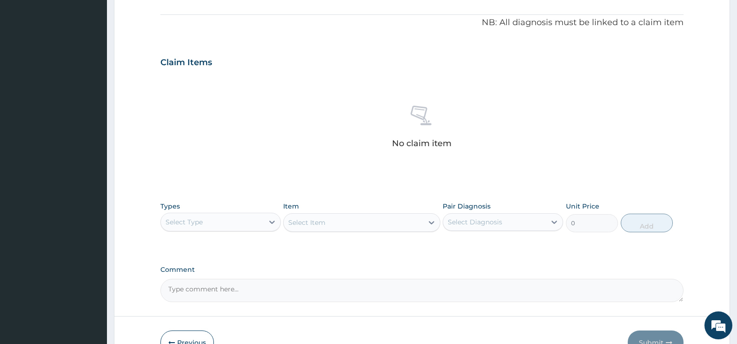
scroll to position [280, 0]
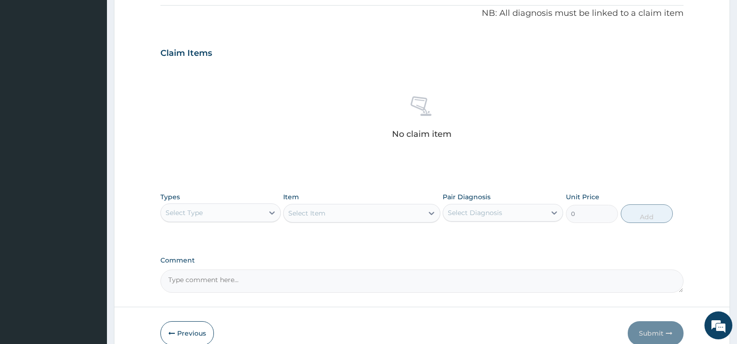
click at [203, 216] on div "Select Type" at bounding box center [212, 212] width 103 height 15
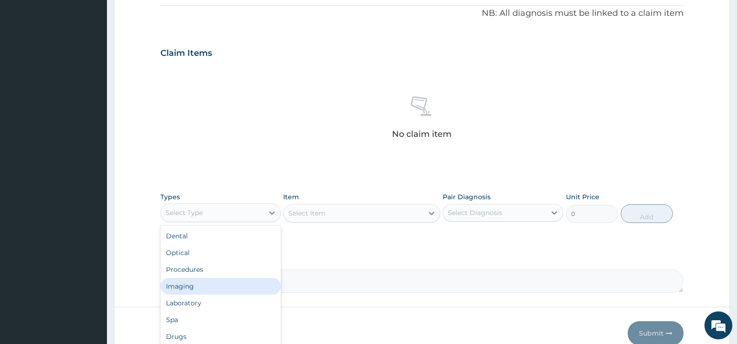
scroll to position [32, 0]
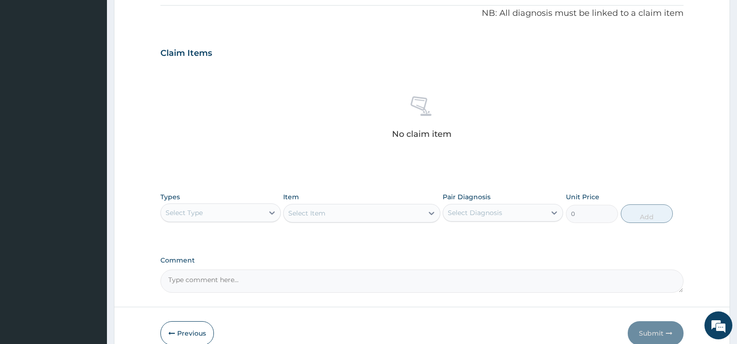
click at [647, 183] on div "PA Code / Prescription Code Enter Code(Secondary Care Only) Encounter Date DD-M…" at bounding box center [421, 50] width 523 height 484
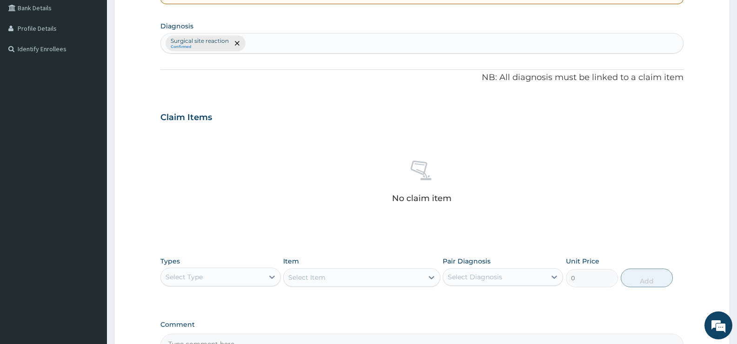
scroll to position [327, 0]
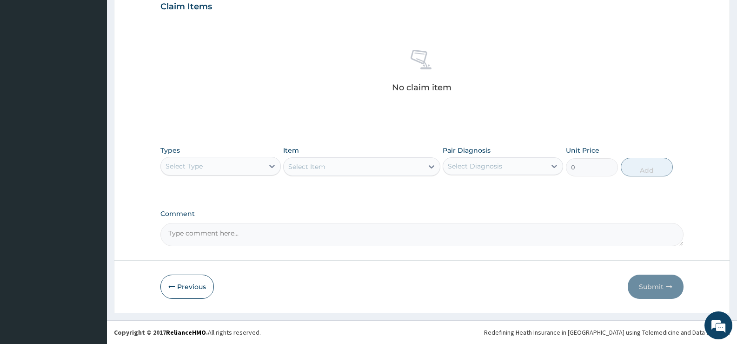
click at [219, 170] on div "Select Type" at bounding box center [212, 166] width 103 height 15
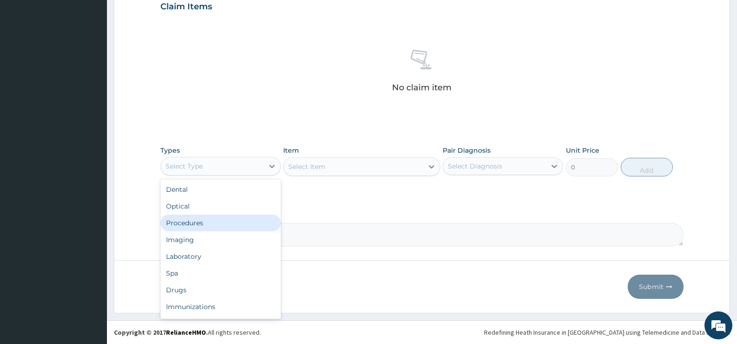
click at [219, 224] on div "Procedures" at bounding box center [220, 222] width 120 height 17
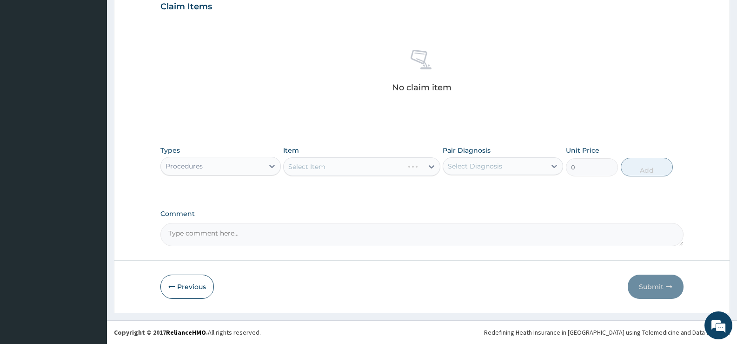
click at [373, 166] on div "Select Item" at bounding box center [361, 166] width 157 height 19
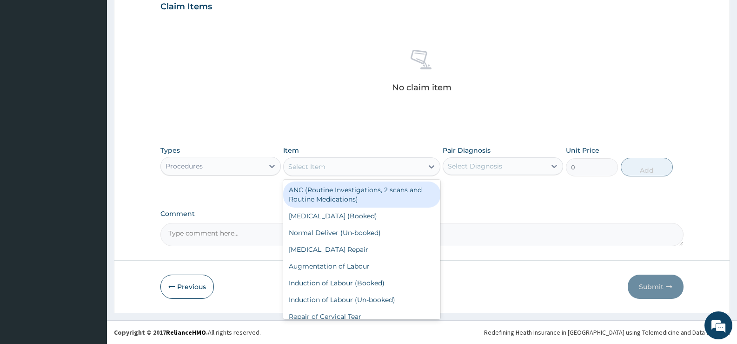
click at [373, 166] on div "Select Item" at bounding box center [353, 166] width 139 height 15
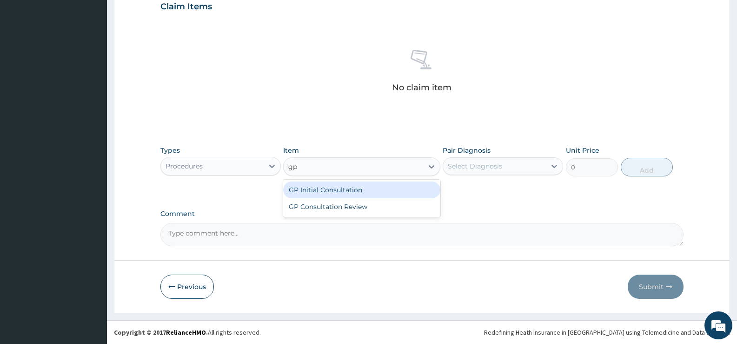
type input "gp"
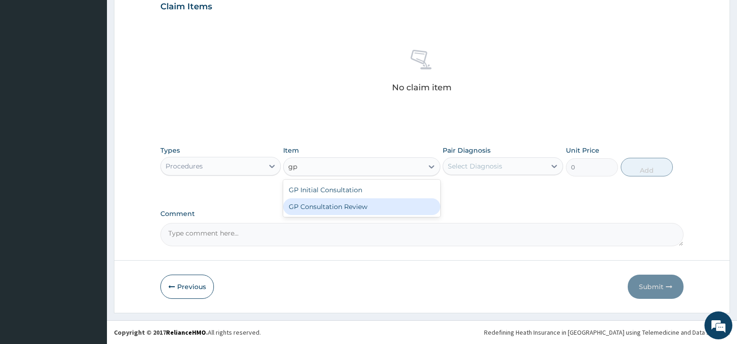
drag, startPoint x: 357, startPoint y: 205, endPoint x: 456, endPoint y: 194, distance: 99.6
click at [365, 203] on div "GP Consultation Review" at bounding box center [361, 206] width 157 height 17
type input "1200"
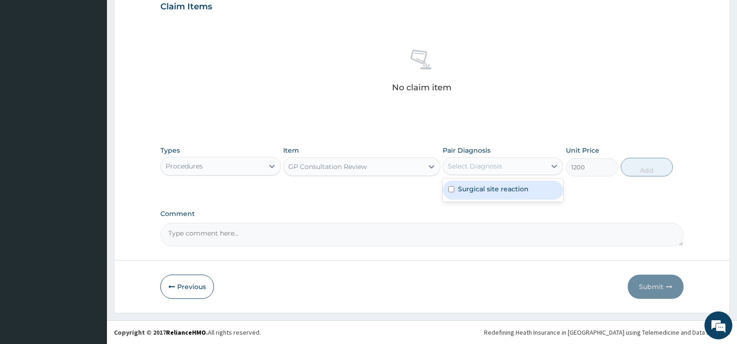
click at [513, 171] on div "Select Diagnosis" at bounding box center [494, 166] width 103 height 15
click at [504, 190] on label "Surgical site reaction" at bounding box center [493, 188] width 71 height 9
checkbox input "true"
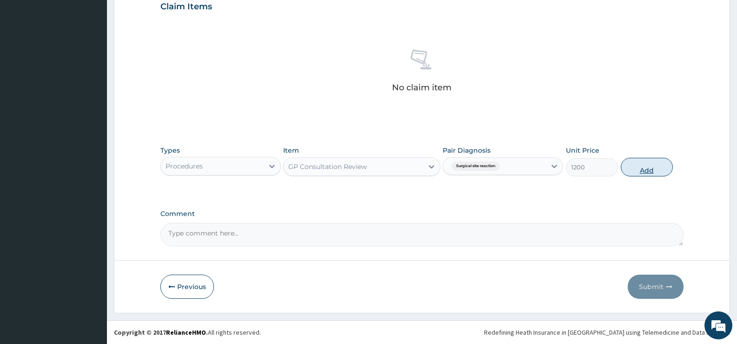
click at [658, 170] on button "Add" at bounding box center [647, 167] width 52 height 19
type input "0"
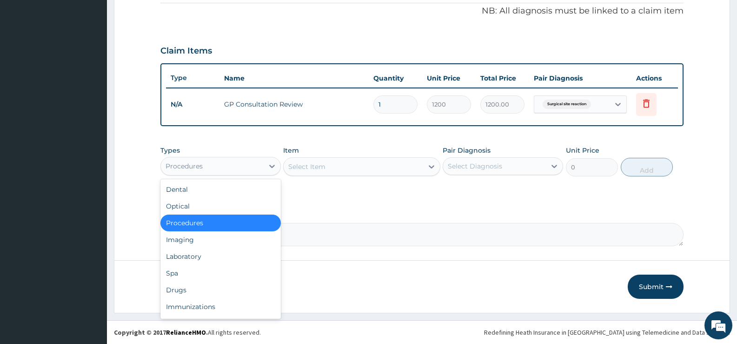
click at [212, 171] on div "Procedures" at bounding box center [212, 166] width 103 height 15
click at [189, 299] on div "Immunizations" at bounding box center [220, 306] width 120 height 17
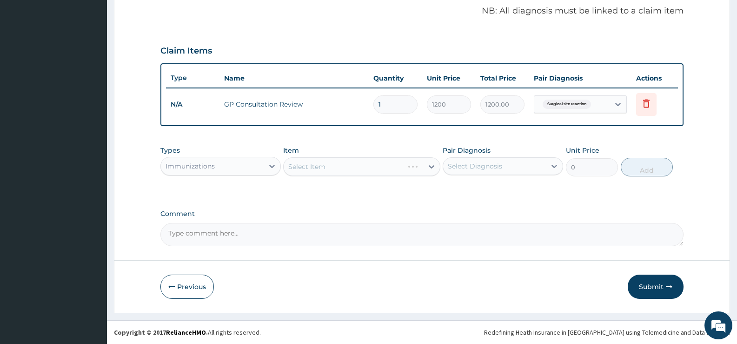
click at [221, 162] on div "Immunizations" at bounding box center [212, 166] width 103 height 15
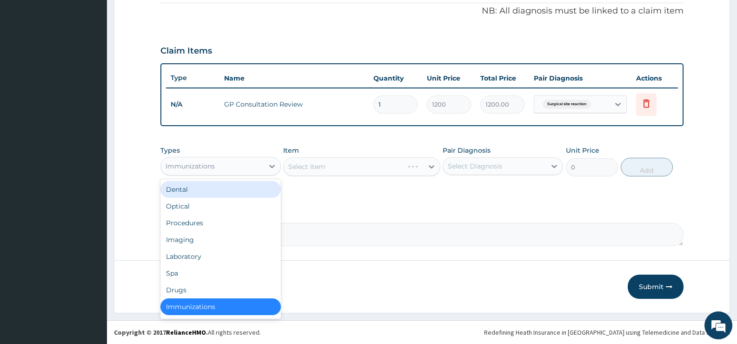
scroll to position [2, 0]
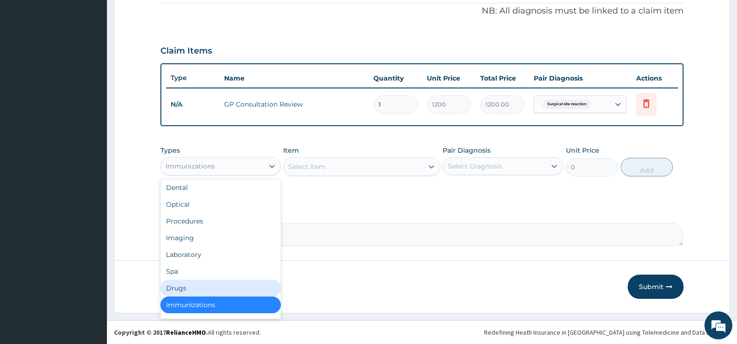
click at [182, 286] on div "Drugs" at bounding box center [220, 287] width 120 height 17
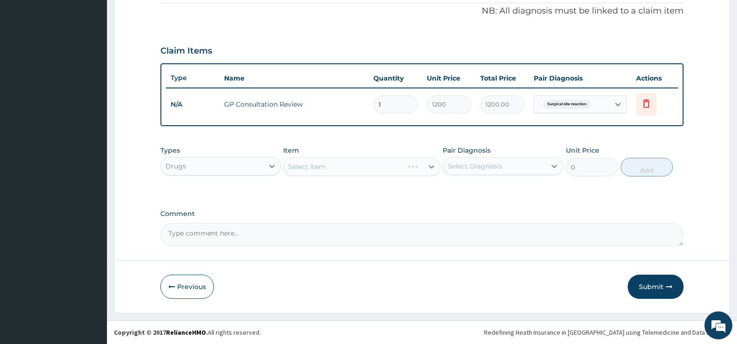
click at [332, 157] on div "Select Item" at bounding box center [361, 166] width 157 height 19
click at [326, 169] on div "Select Item" at bounding box center [361, 166] width 157 height 19
click at [326, 169] on div "Select Item" at bounding box center [353, 166] width 139 height 15
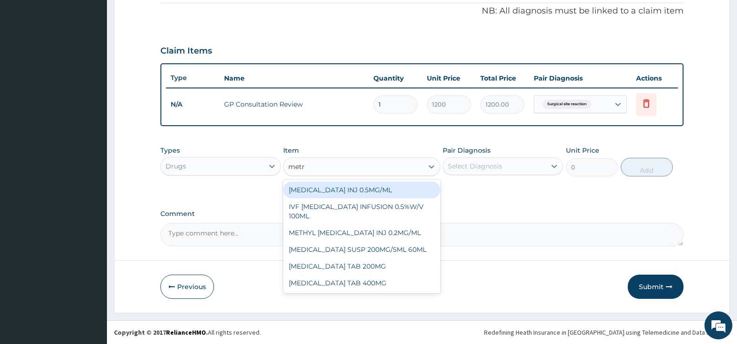
type input "metro"
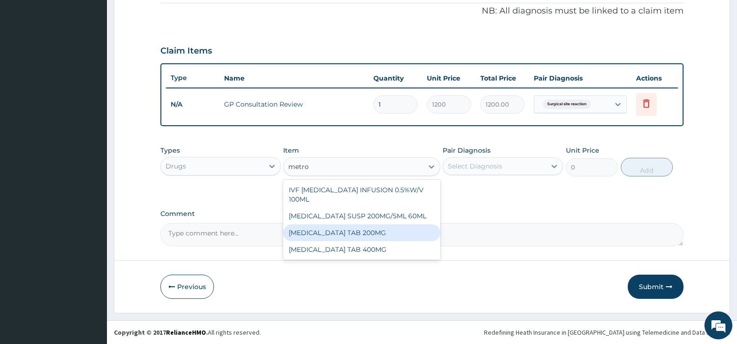
click at [389, 232] on div "METRONIDAZOLE TAB 200MG" at bounding box center [361, 232] width 157 height 17
type input "10"
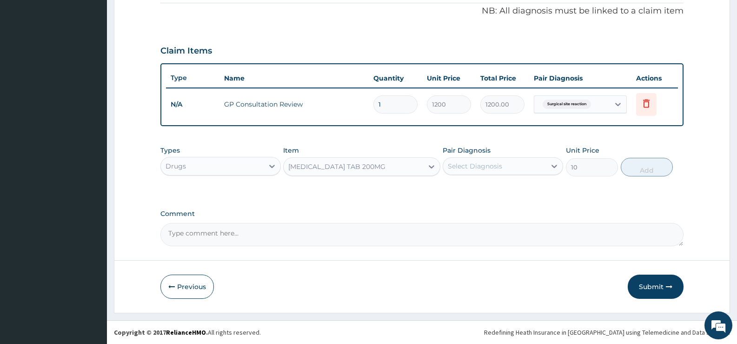
click at [497, 168] on div "Select Diagnosis" at bounding box center [475, 165] width 54 height 9
click at [489, 192] on label "Surgical site reaction" at bounding box center [493, 188] width 71 height 9
checkbox input "true"
click at [665, 170] on button "Add" at bounding box center [647, 167] width 52 height 19
type input "0"
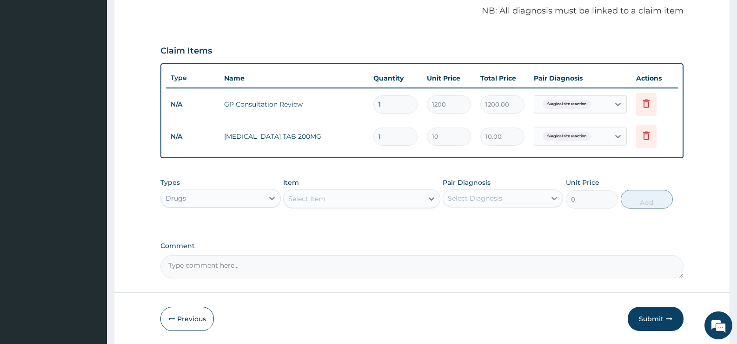
type input "18"
type input "180.00"
type input "18"
click at [328, 194] on div "Select Item" at bounding box center [353, 198] width 139 height 15
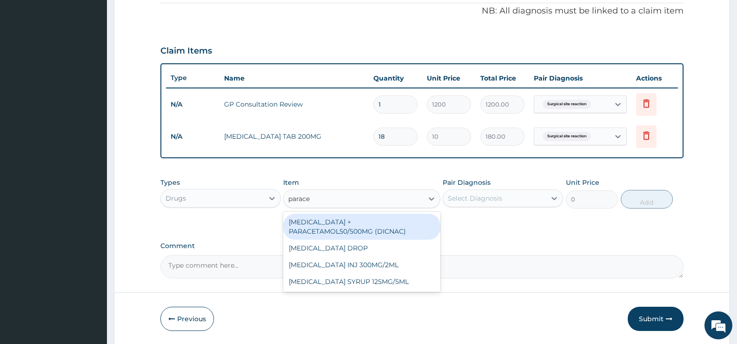
type input "paracet"
click at [314, 222] on div "DICLOFENAC + PARACETAMOL50/500MG (DICNAC)" at bounding box center [361, 226] width 157 height 26
type input "40"
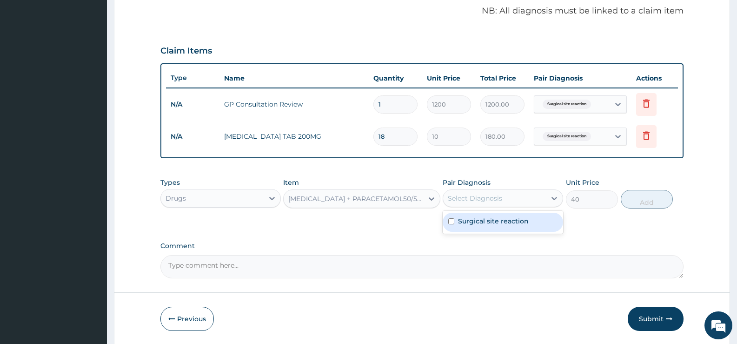
click at [524, 198] on div "Select Diagnosis" at bounding box center [494, 198] width 103 height 15
click at [488, 216] on label "Surgical site reaction" at bounding box center [493, 220] width 71 height 9
checkbox input "true"
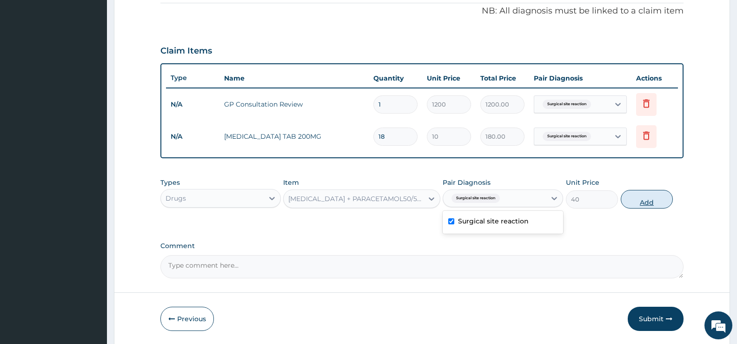
click at [653, 202] on button "Add" at bounding box center [647, 199] width 52 height 19
type input "0"
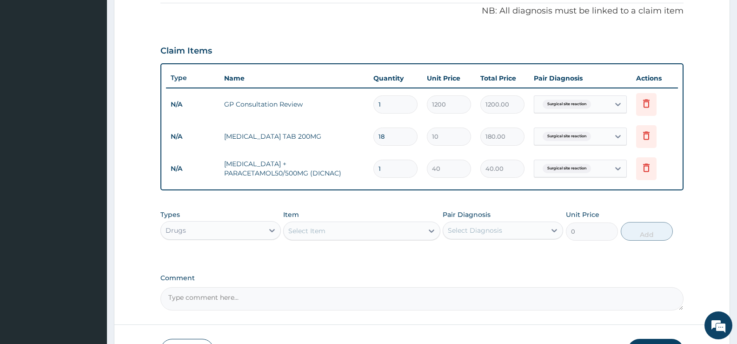
type input "18"
type input "720.00"
type input "18"
click at [340, 231] on div "Select Item" at bounding box center [353, 230] width 139 height 15
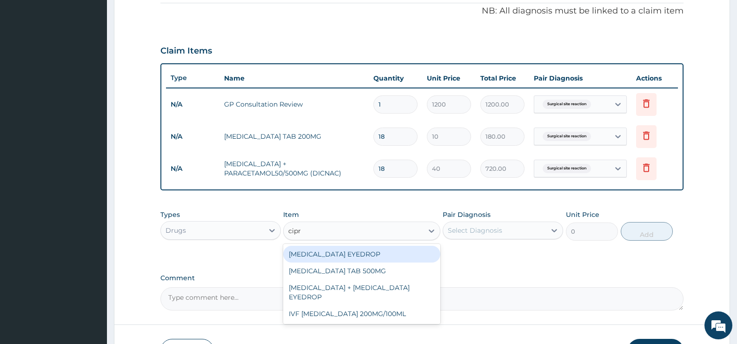
type input "cipro"
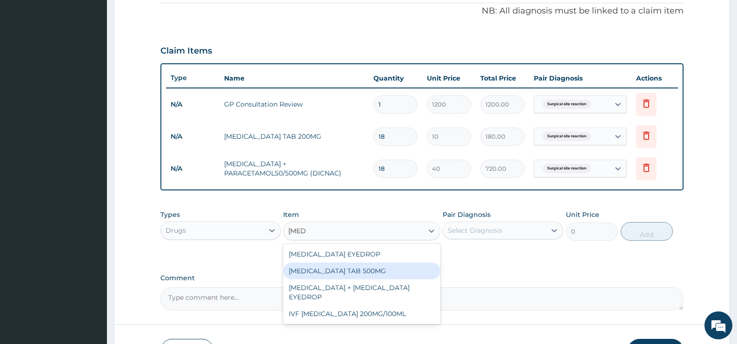
click at [331, 272] on div "CIPROFLOXACIN TAB 500MG" at bounding box center [361, 270] width 157 height 17
type input "50"
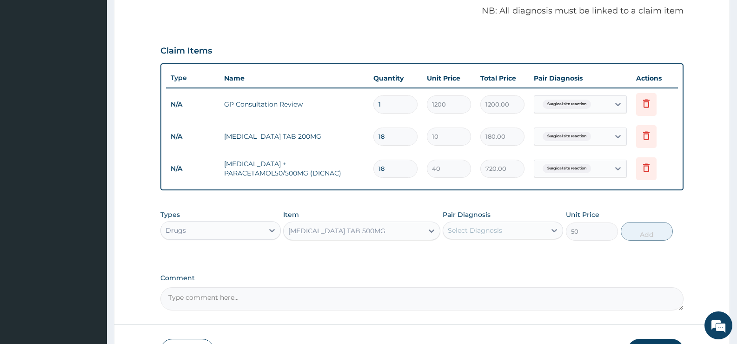
click at [476, 233] on div "Select Diagnosis" at bounding box center [475, 230] width 54 height 9
click at [476, 256] on label "Surgical site reaction" at bounding box center [493, 252] width 71 height 9
checkbox input "true"
click at [646, 237] on button "Add" at bounding box center [647, 231] width 52 height 19
type input "0"
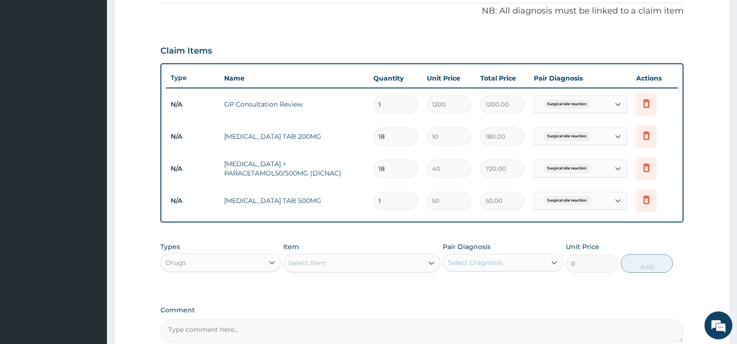
type input "10"
type input "500.00"
type input "10"
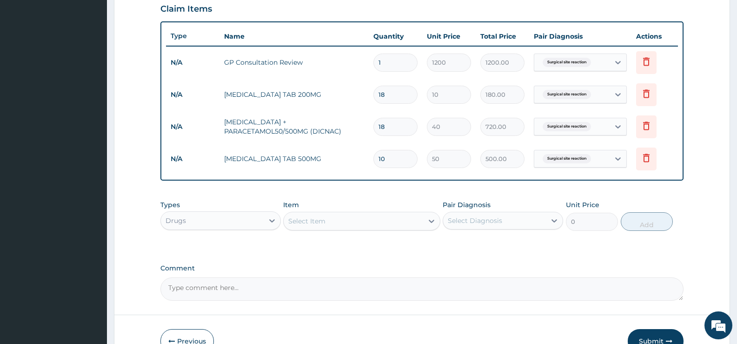
scroll to position [379, 0]
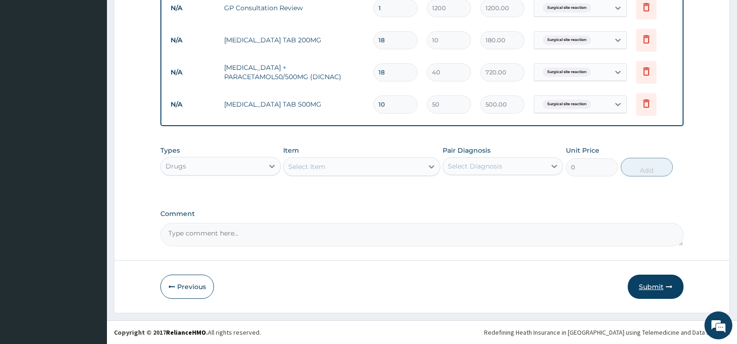
click at [670, 289] on icon "button" at bounding box center [669, 286] width 7 height 7
click at [658, 286] on button "Submit" at bounding box center [656, 286] width 56 height 24
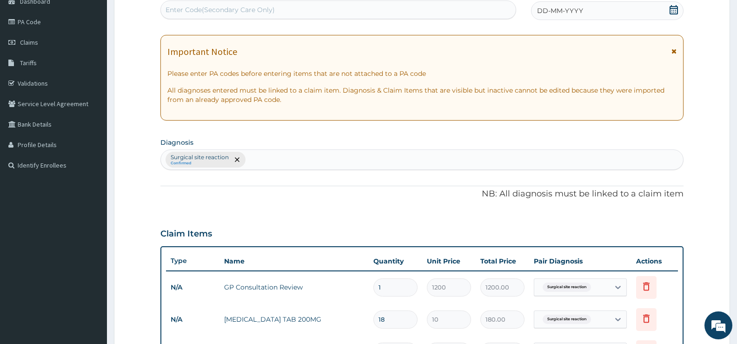
scroll to position [0, 0]
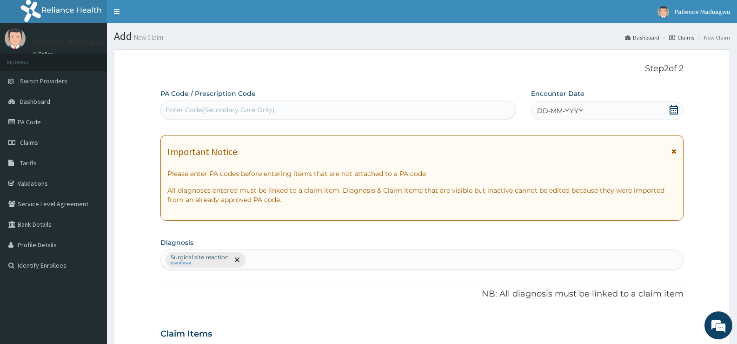
click at [670, 106] on icon at bounding box center [673, 109] width 9 height 9
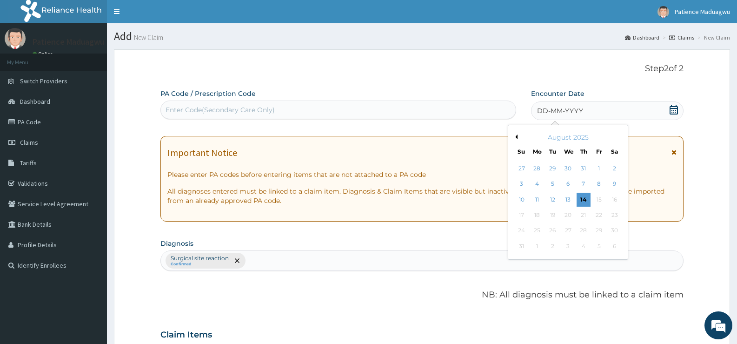
click at [515, 136] on button "Previous Month" at bounding box center [515, 136] width 5 height 5
click at [518, 197] on div "13" at bounding box center [522, 200] width 14 height 14
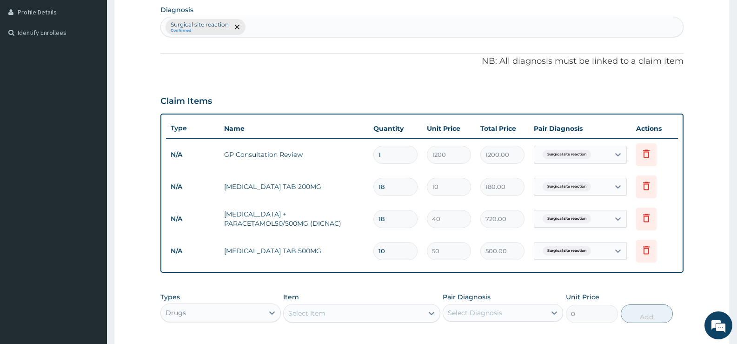
scroll to position [379, 0]
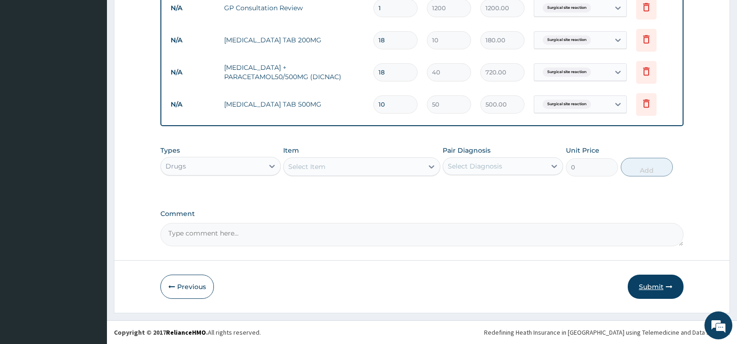
click at [663, 290] on button "Submit" at bounding box center [656, 286] width 56 height 24
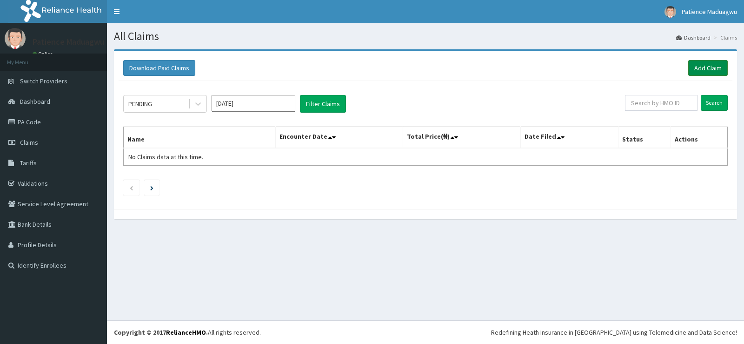
click at [704, 66] on link "Add Claim" at bounding box center [708, 68] width 40 height 16
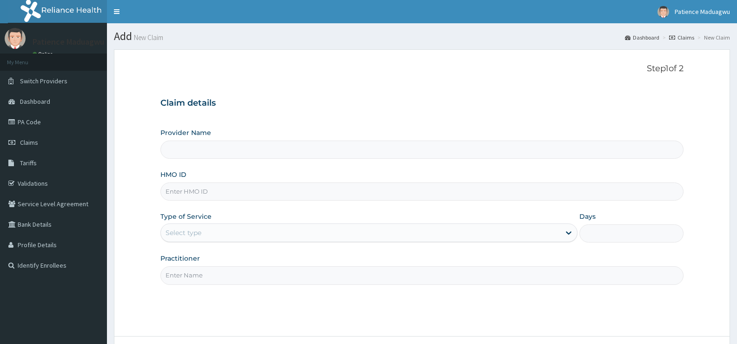
drag, startPoint x: 0, startPoint y: 0, endPoint x: 225, endPoint y: 197, distance: 299.2
click at [226, 197] on input "HMO ID" at bounding box center [421, 191] width 523 height 18
paste input "LTR/10212/A"
type input "LTR/10212/A"
type input "Faleti Medical Centre"
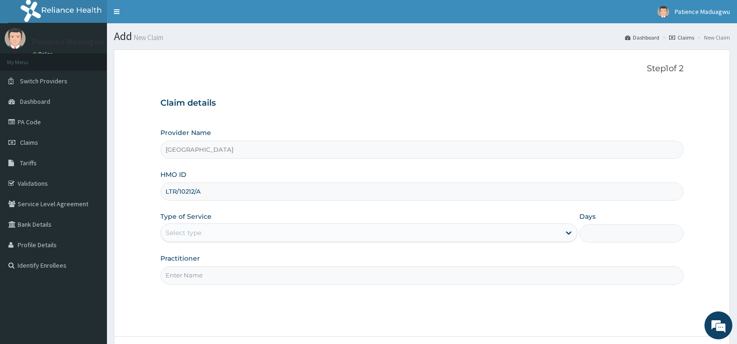
type input "LTR/10212/A"
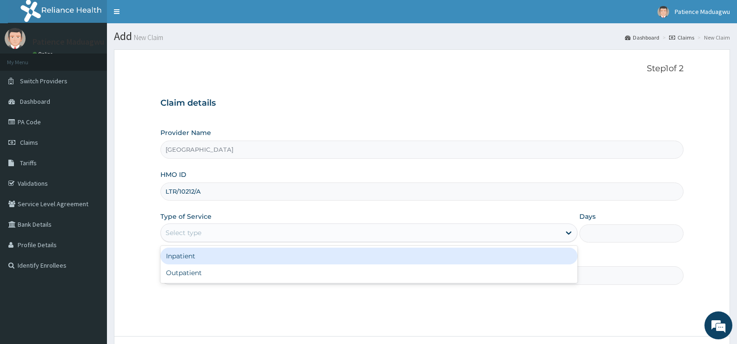
click at [204, 225] on div "Select type" at bounding box center [360, 232] width 399 height 15
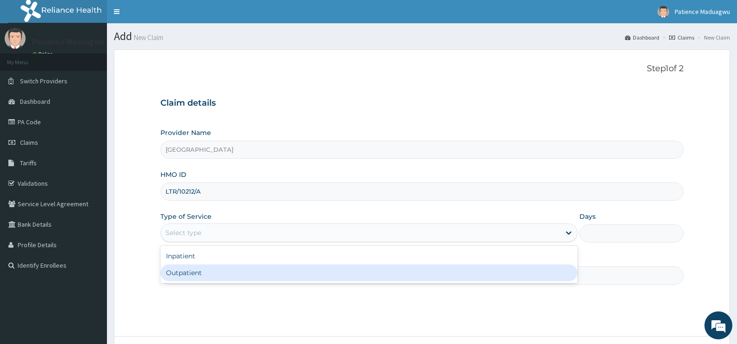
click at [182, 272] on div "Outpatient" at bounding box center [368, 272] width 417 height 17
type input "1"
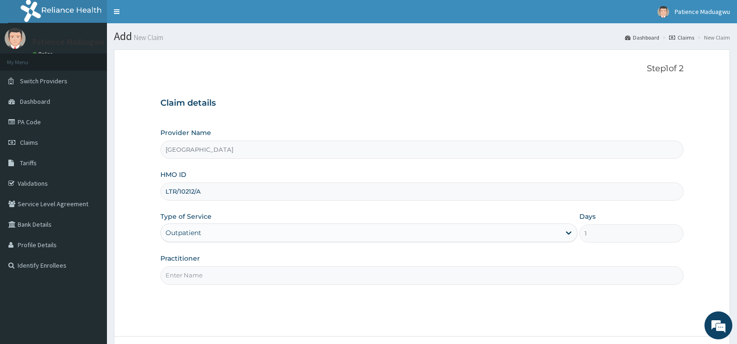
drag, startPoint x: 207, startPoint y: 276, endPoint x: 205, endPoint y: 282, distance: 5.9
click at [207, 276] on input "Practitioner" at bounding box center [421, 275] width 523 height 18
type input "DR KELECHI"
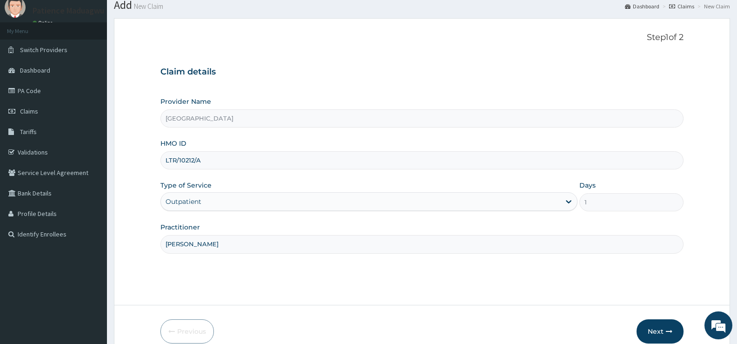
scroll to position [76, 0]
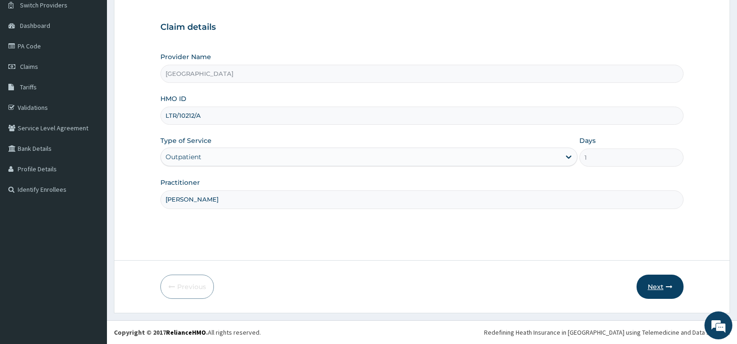
click at [670, 289] on icon "button" at bounding box center [669, 286] width 7 height 7
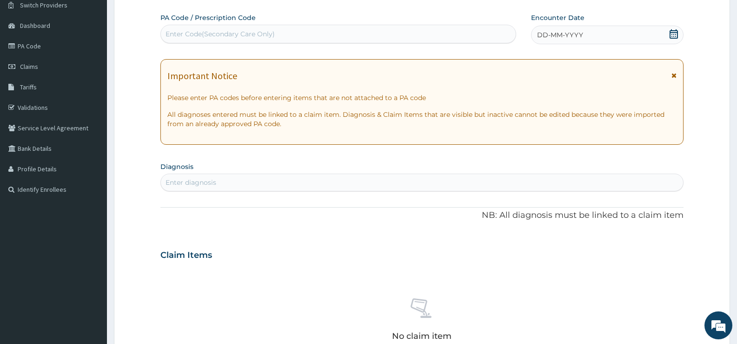
click at [675, 30] on icon at bounding box center [673, 33] width 9 height 9
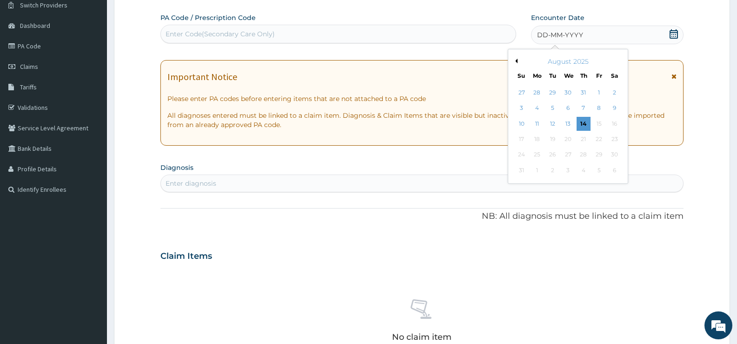
click at [516, 60] on button "Previous Month" at bounding box center [515, 61] width 5 height 5
click at [555, 136] on div "22" at bounding box center [552, 139] width 14 height 14
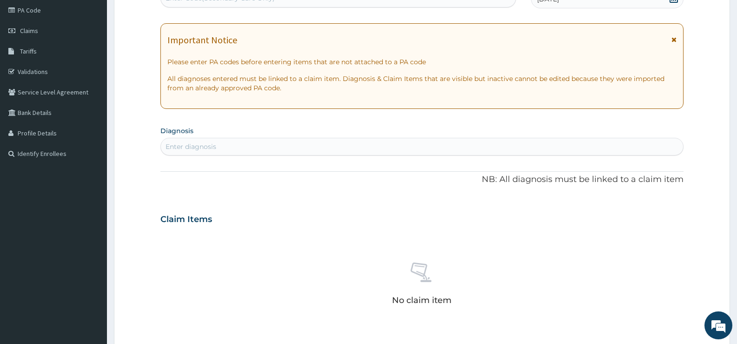
scroll to position [122, 0]
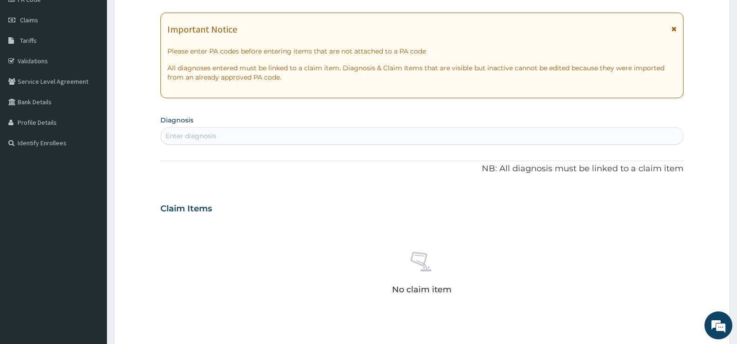
click at [249, 132] on div "Enter diagnosis" at bounding box center [422, 135] width 522 height 15
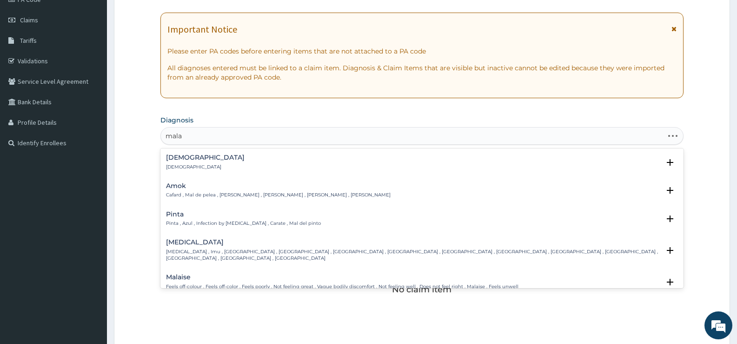
type input "malar"
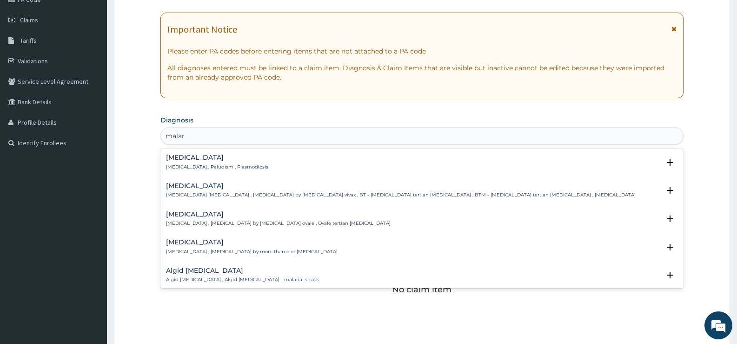
click at [227, 160] on h4 "Malaria" at bounding box center [217, 157] width 102 height 7
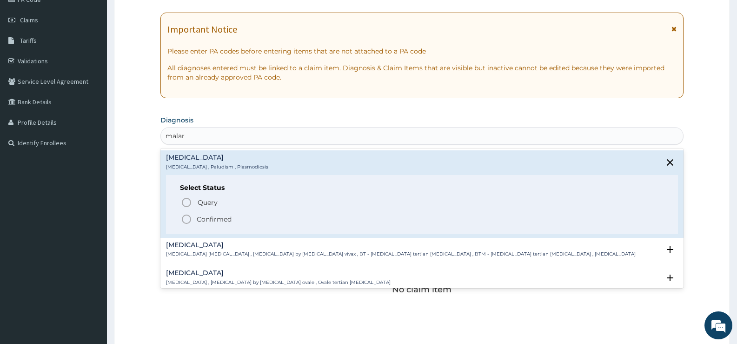
click at [214, 219] on p "Confirmed" at bounding box center [214, 218] width 35 height 9
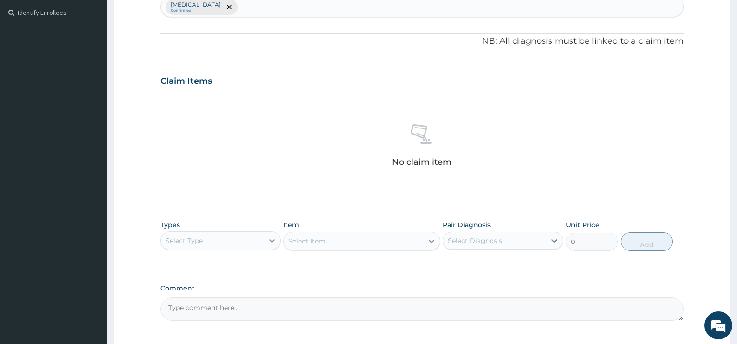
scroll to position [262, 0]
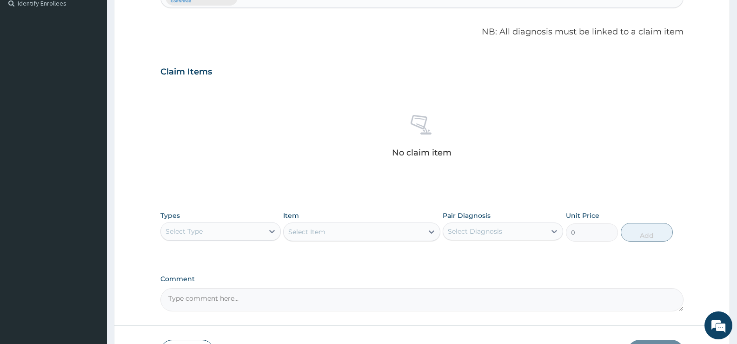
click at [203, 228] on div "Select Type" at bounding box center [184, 230] width 37 height 9
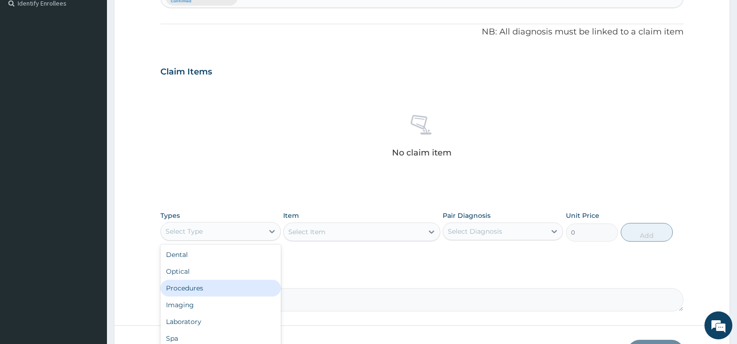
click at [200, 284] on div "Procedures" at bounding box center [220, 287] width 120 height 17
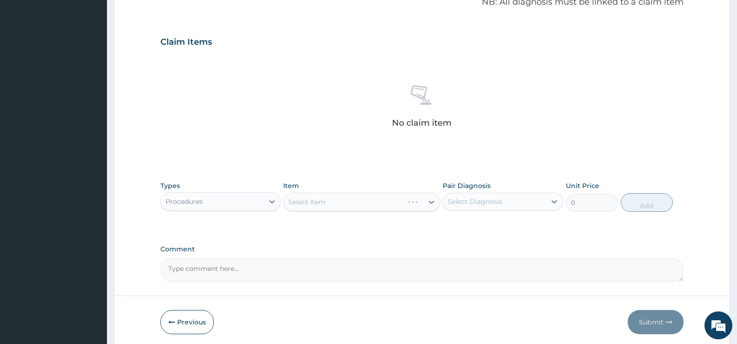
scroll to position [327, 0]
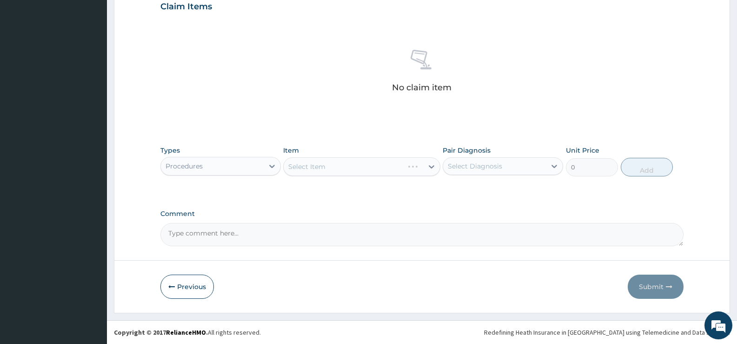
click at [305, 160] on div "Select Item" at bounding box center [361, 166] width 157 height 19
click at [302, 168] on div "Select Item" at bounding box center [306, 166] width 37 height 9
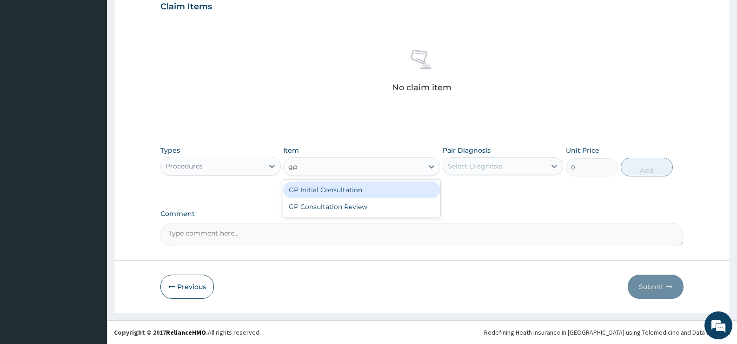
type input "gp"
click at [304, 194] on div "GP Initial Consultation" at bounding box center [361, 189] width 157 height 17
type input "2500"
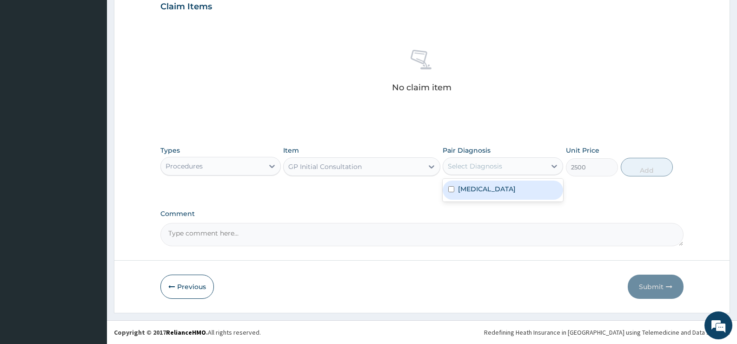
click at [496, 166] on div "Select Diagnosis" at bounding box center [475, 165] width 54 height 9
click at [480, 192] on label "Malaria" at bounding box center [487, 188] width 58 height 9
checkbox input "true"
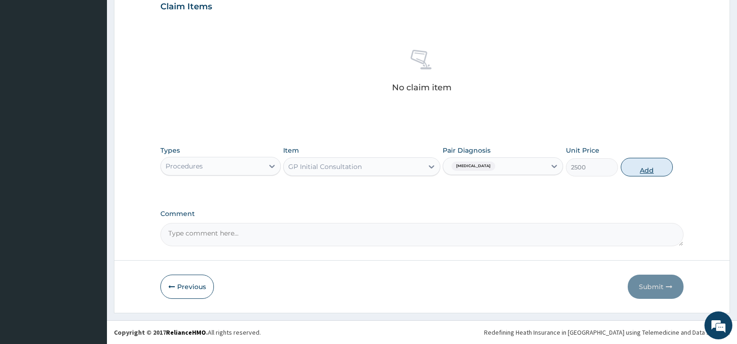
click at [645, 174] on button "Add" at bounding box center [647, 167] width 52 height 19
type input "0"
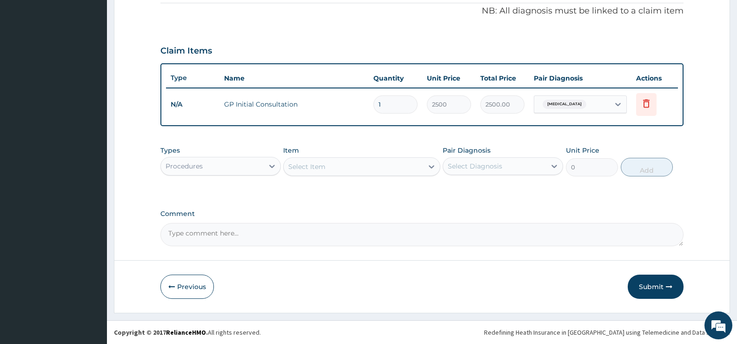
scroll to position [283, 0]
click at [205, 175] on div "Procedures" at bounding box center [220, 166] width 120 height 19
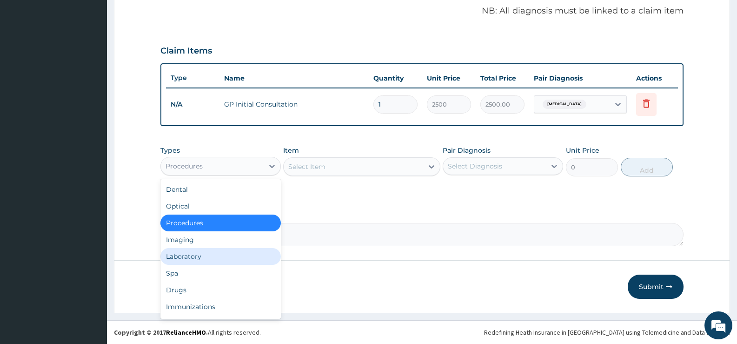
click at [208, 253] on div "Laboratory" at bounding box center [220, 256] width 120 height 17
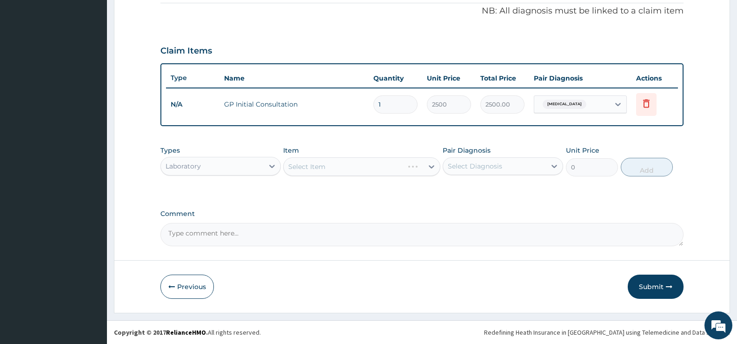
click at [334, 174] on div "Select Item" at bounding box center [361, 166] width 157 height 19
click at [360, 164] on div "Select Item" at bounding box center [361, 166] width 157 height 19
click at [360, 164] on div "Select Item" at bounding box center [353, 166] width 139 height 15
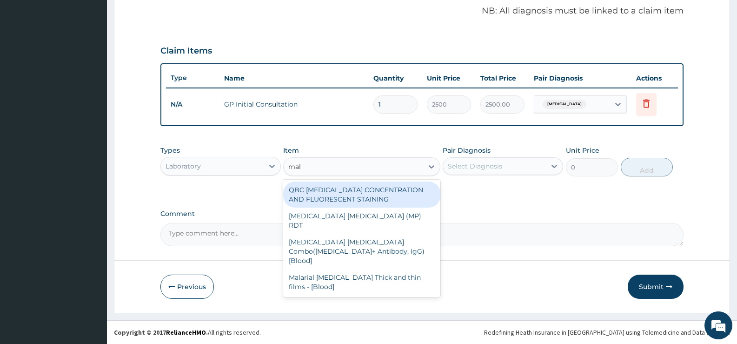
type input "mala"
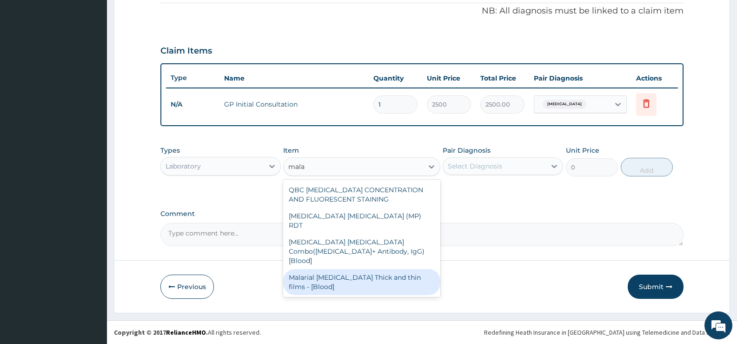
click at [325, 269] on div "Malarial Parasite Thick and thin films - [Blood]" at bounding box center [361, 282] width 157 height 26
type input "1650"
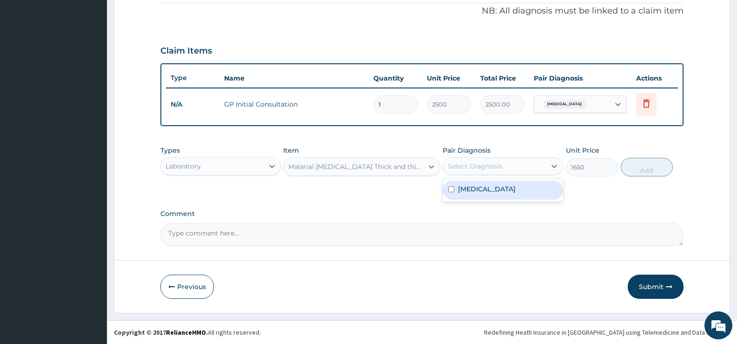
click at [451, 170] on div "Select Diagnosis" at bounding box center [475, 165] width 54 height 9
click at [462, 192] on label "Malaria" at bounding box center [487, 188] width 58 height 9
checkbox input "true"
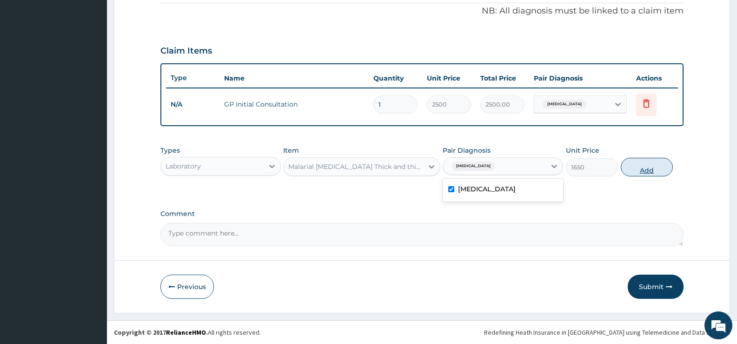
click at [641, 160] on button "Add" at bounding box center [647, 167] width 52 height 19
type input "0"
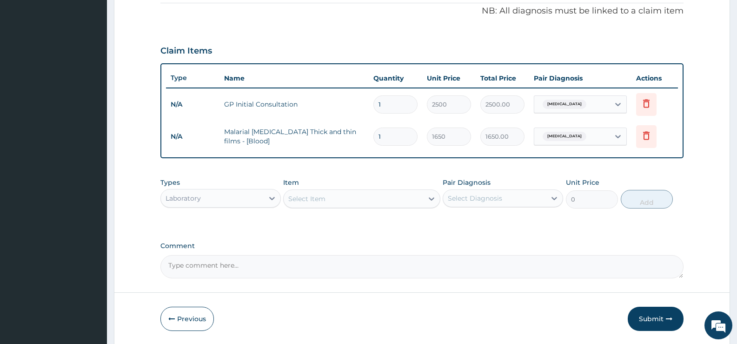
click at [319, 200] on div "Select Item" at bounding box center [306, 198] width 37 height 9
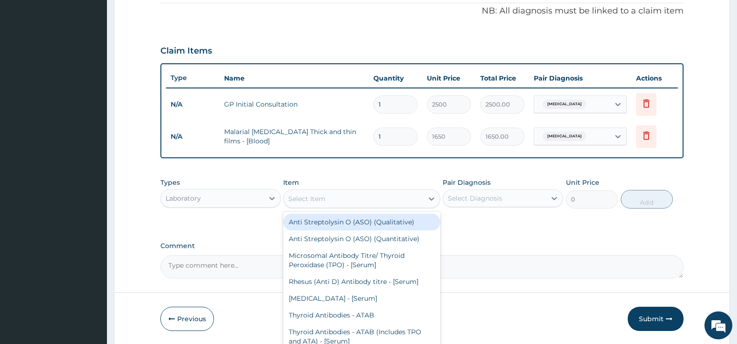
click at [208, 194] on div "Laboratory" at bounding box center [212, 198] width 103 height 15
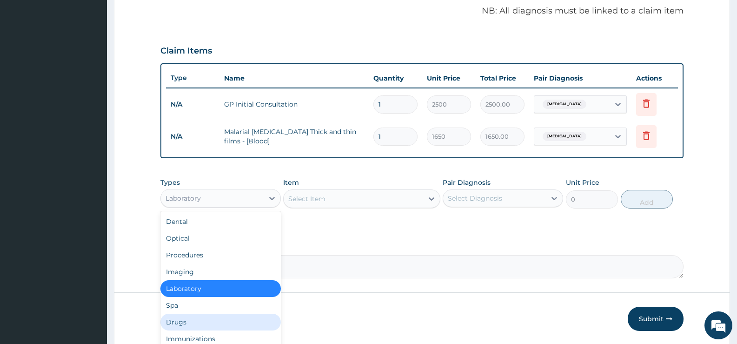
click at [185, 317] on div "Drugs" at bounding box center [220, 321] width 120 height 17
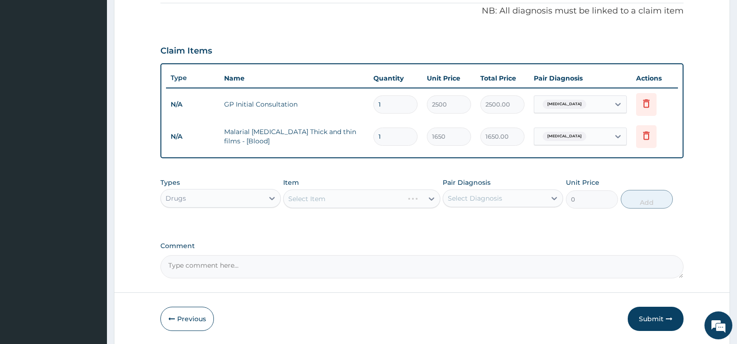
click at [330, 195] on div "Select Item" at bounding box center [361, 198] width 157 height 19
click at [330, 195] on div "Select Item" at bounding box center [344, 198] width 120 height 15
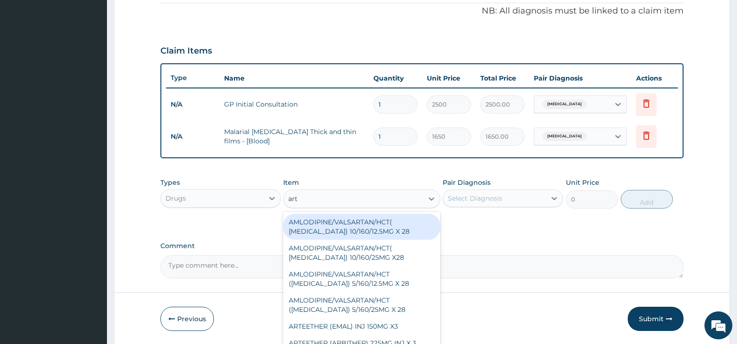
type input "arte"
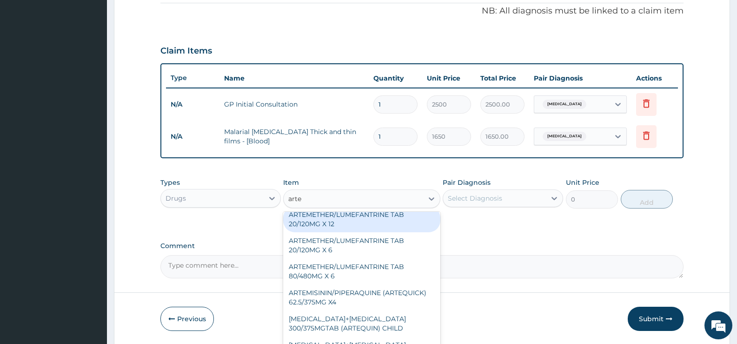
scroll to position [186, 0]
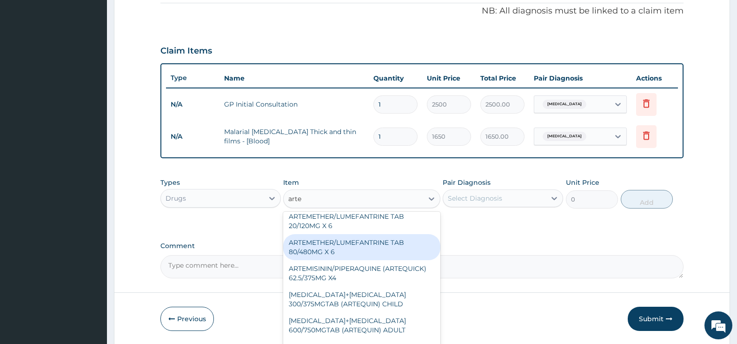
click at [343, 241] on div "ARTEMETHER/LUMEFANTRINE TAB 80/480MG X 6" at bounding box center [361, 247] width 157 height 26
type input "700"
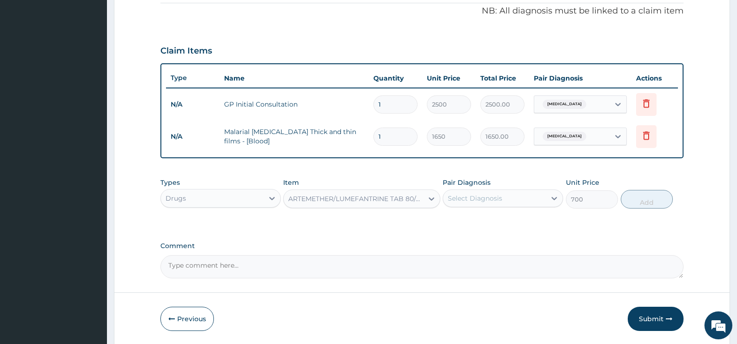
click at [489, 204] on div "Select Diagnosis" at bounding box center [494, 198] width 103 height 15
click at [489, 222] on div "Malaria" at bounding box center [503, 222] width 120 height 19
checkbox input "true"
click at [653, 202] on button "Add" at bounding box center [647, 199] width 52 height 19
type input "0"
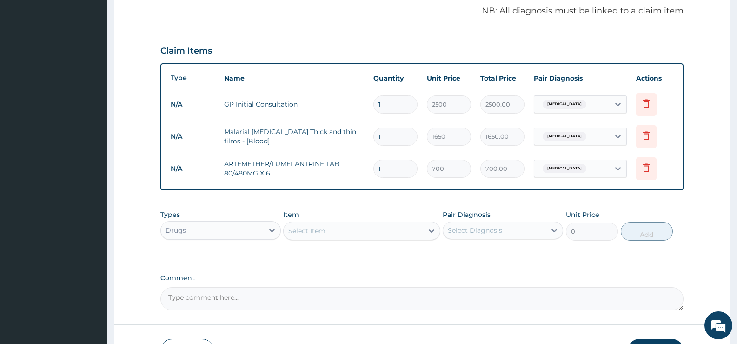
type input "0.00"
type input "6"
type input "4200.00"
type input "6"
click at [297, 237] on div "Select Item" at bounding box center [353, 230] width 139 height 15
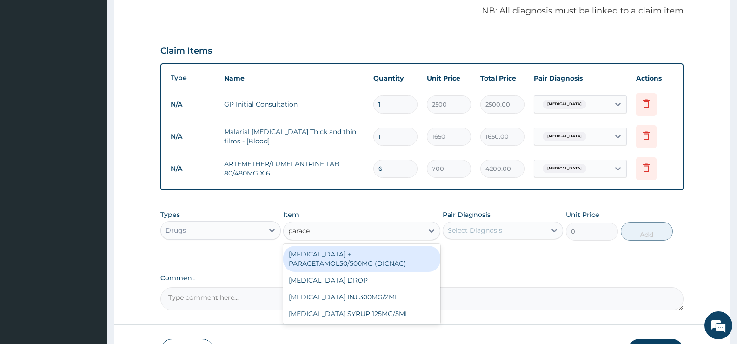
type input "paracet"
click at [307, 257] on div "DICLOFENAC + PARACETAMOL50/500MG (DICNAC)" at bounding box center [361, 259] width 157 height 26
type input "40"
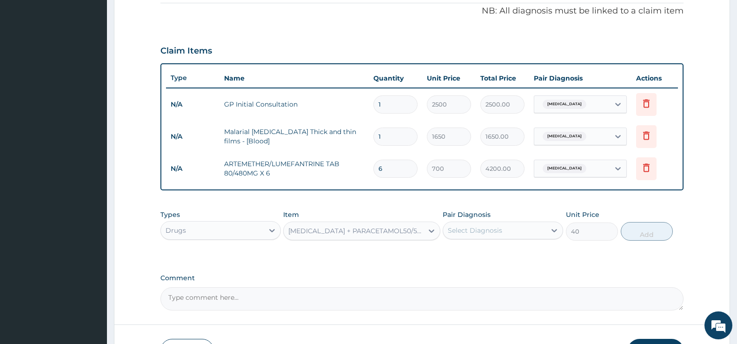
click at [462, 236] on div "Select Diagnosis" at bounding box center [494, 230] width 103 height 15
click at [493, 254] on div "Malaria" at bounding box center [503, 254] width 120 height 19
checkbox input "true"
click at [638, 232] on button "Add" at bounding box center [647, 231] width 52 height 19
type input "0"
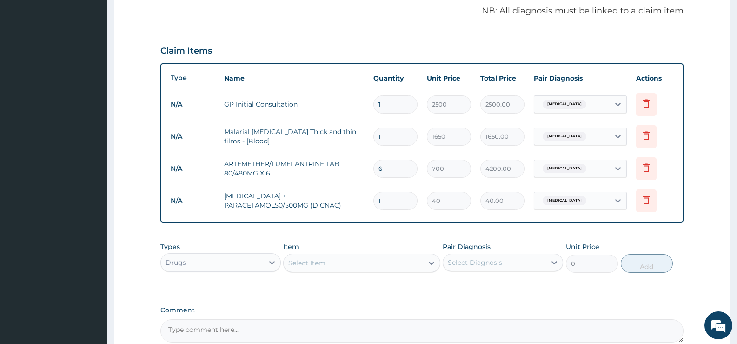
type input "18"
type input "720.00"
type input "18"
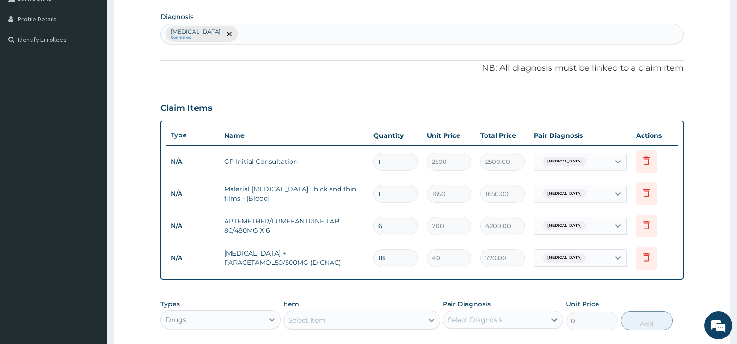
scroll to position [97, 0]
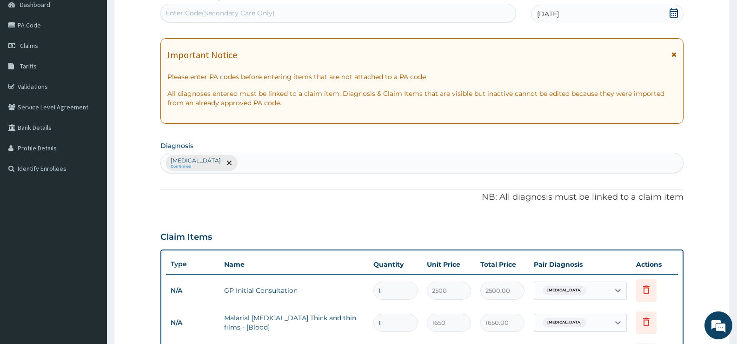
click at [216, 160] on div "Malaria Confirmed" at bounding box center [422, 163] width 522 height 20
type input "sepsis"
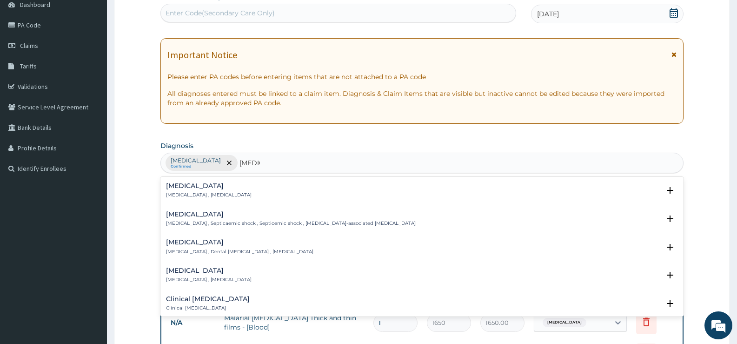
click at [183, 196] on p "Systemic infection , Sepsis" at bounding box center [209, 195] width 86 height 7
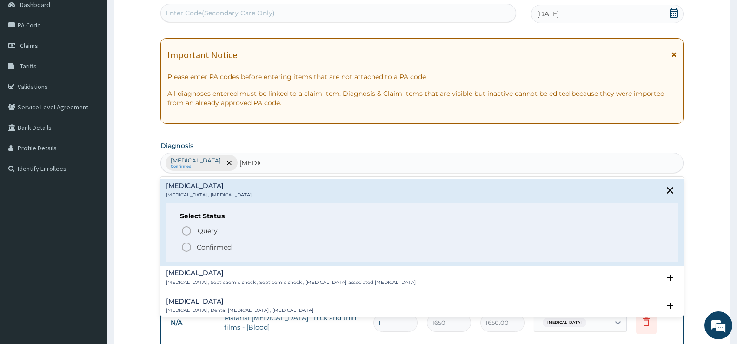
click at [196, 249] on span "Confirmed" at bounding box center [422, 246] width 483 height 11
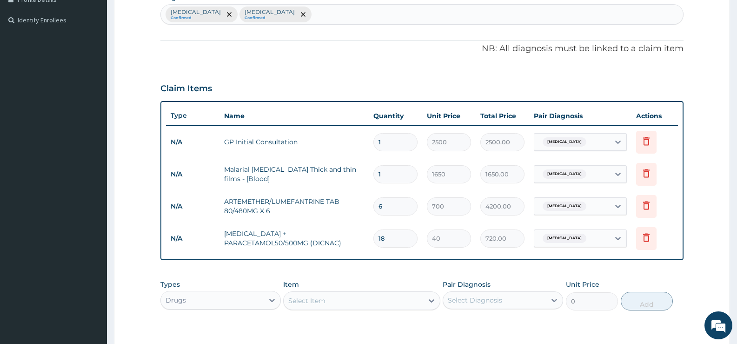
scroll to position [376, 0]
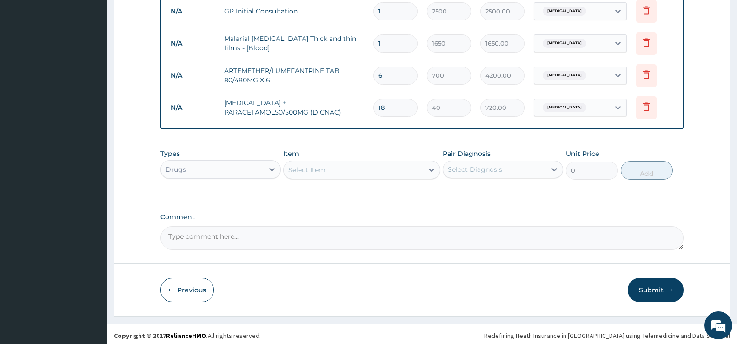
click at [232, 173] on div "Drugs" at bounding box center [212, 169] width 103 height 15
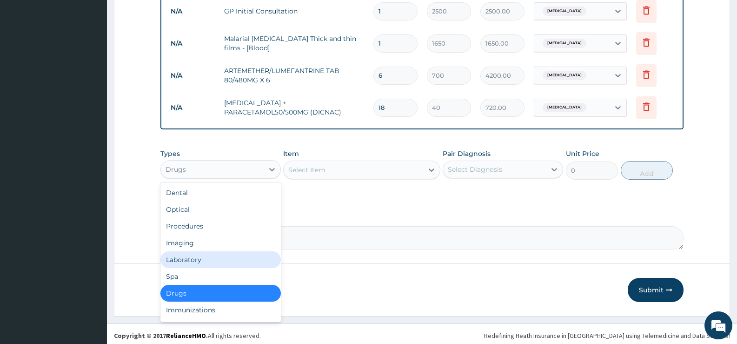
click at [194, 256] on div "Laboratory" at bounding box center [220, 259] width 120 height 17
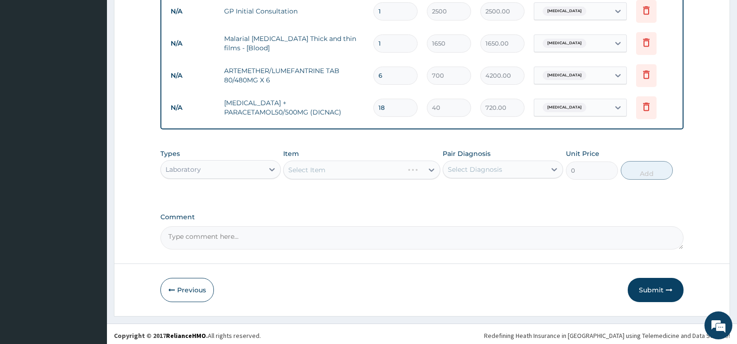
click at [328, 164] on div "Select Item" at bounding box center [361, 169] width 157 height 19
click at [324, 170] on div "Select Item" at bounding box center [361, 169] width 157 height 19
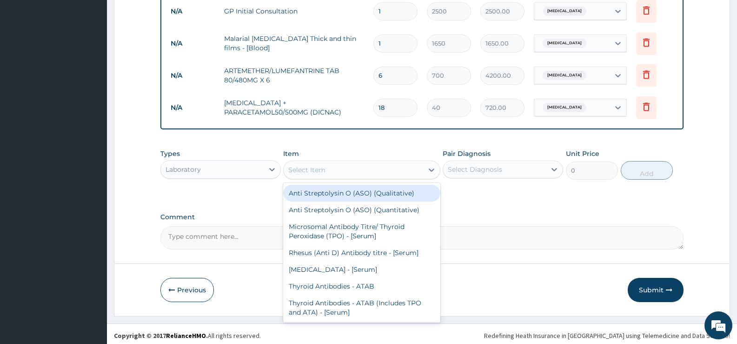
click at [352, 172] on div "Select Item" at bounding box center [353, 169] width 139 height 15
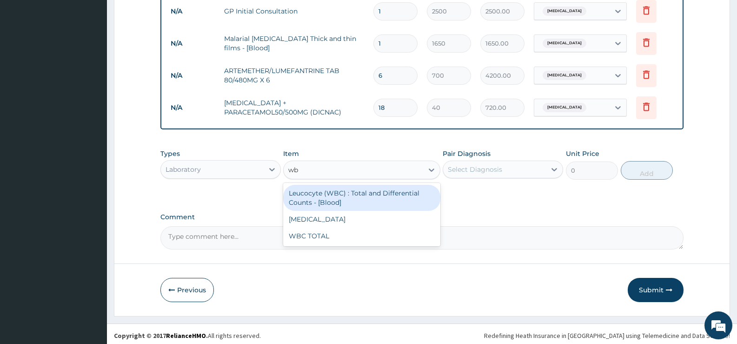
type input "wbc"
click at [347, 201] on div "Leucocyte (WBC) : Total and Differential Counts - [Blood]" at bounding box center [361, 198] width 157 height 26
type input "2200"
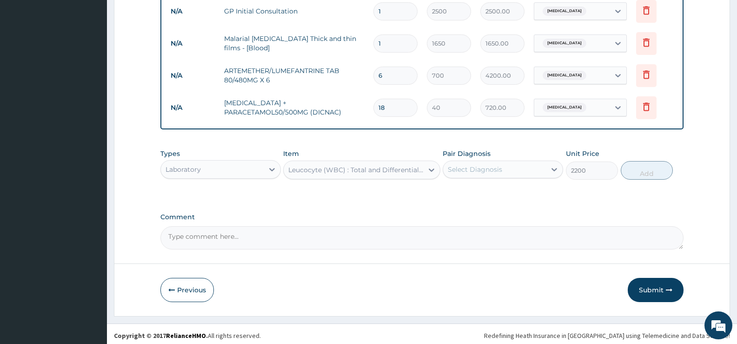
click at [481, 170] on div "Select Diagnosis" at bounding box center [475, 169] width 54 height 9
click at [396, 164] on div "Leucocyte (WBC) : Total and Differential Counts - [Blood]" at bounding box center [353, 169] width 139 height 15
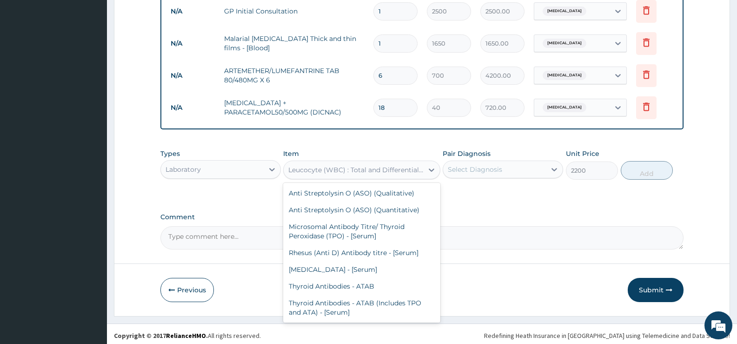
scroll to position [5007, 0]
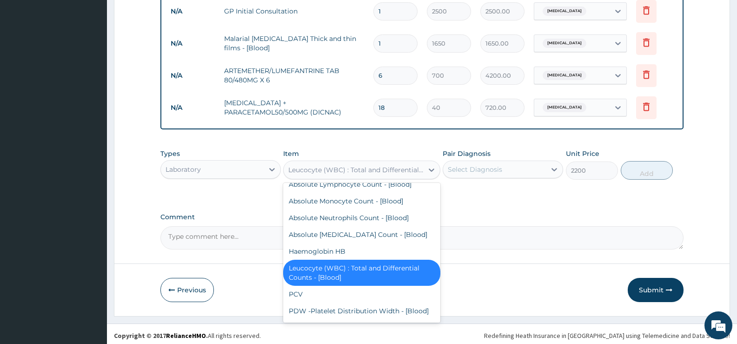
click at [331, 286] on div "Leucocyte (WBC) : Total and Differential Counts - [Blood]" at bounding box center [361, 272] width 157 height 26
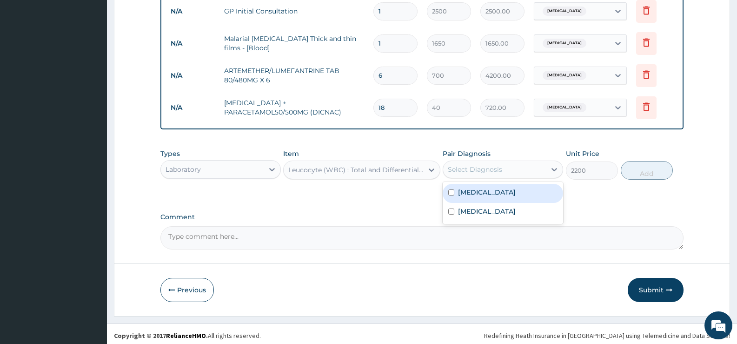
click at [481, 160] on div "Select Diagnosis" at bounding box center [503, 169] width 120 height 18
click at [465, 215] on label "Sepsis" at bounding box center [487, 210] width 58 height 9
checkbox input "true"
click at [669, 172] on button "Add" at bounding box center [647, 170] width 52 height 19
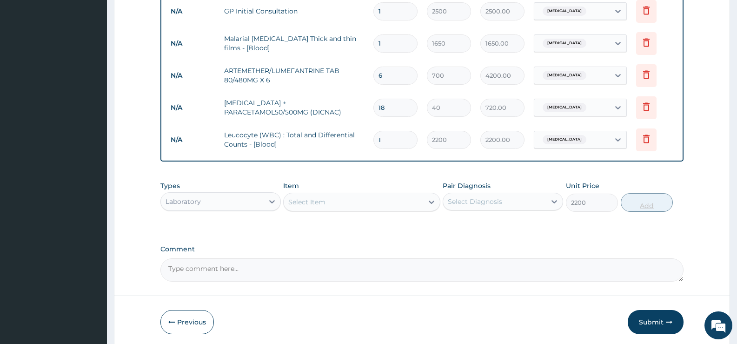
type input "0"
click at [355, 203] on div "Select Item" at bounding box center [353, 201] width 139 height 15
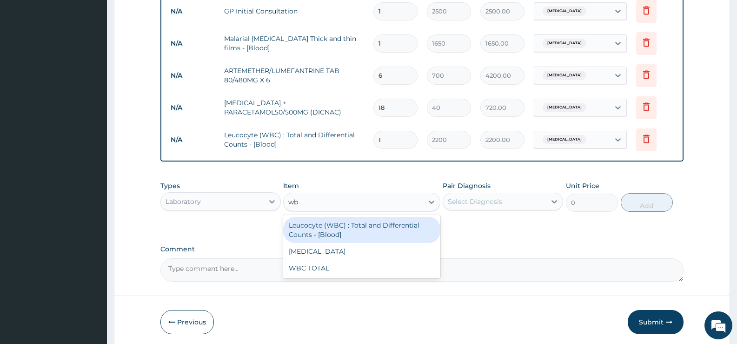
type input "wbc"
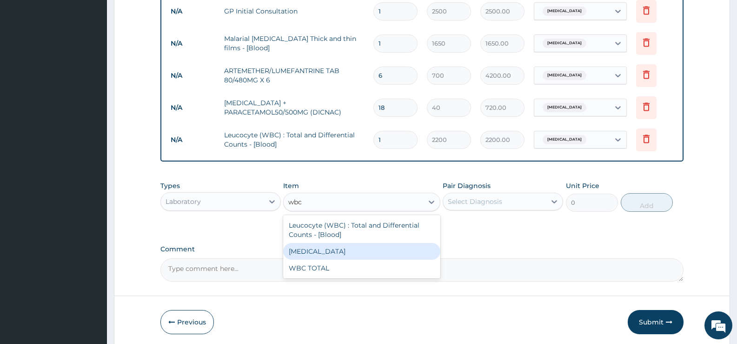
click at [348, 253] on div "WBC DIFFERENTIAL" at bounding box center [361, 251] width 157 height 17
type input "1650"
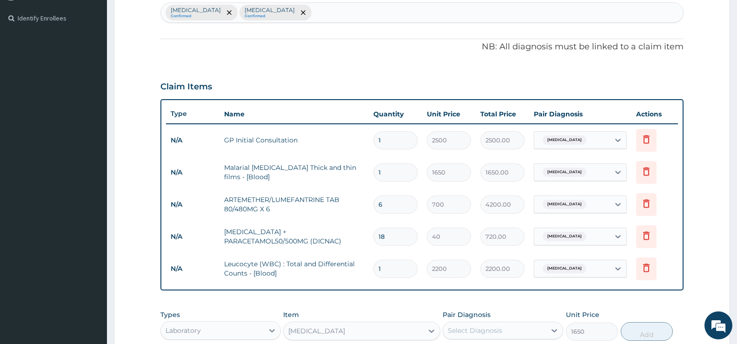
scroll to position [411, 0]
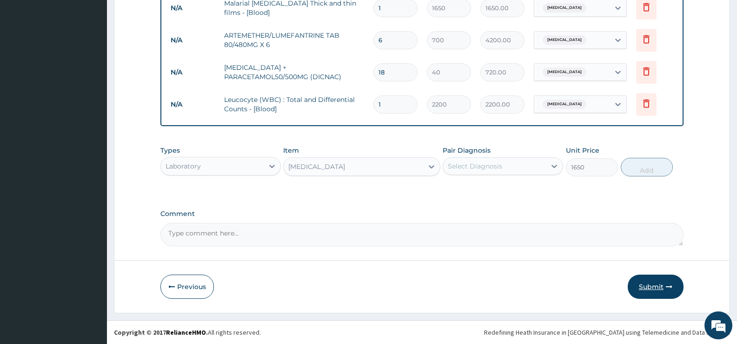
click at [664, 281] on button "Submit" at bounding box center [656, 286] width 56 height 24
